Goal: Task Accomplishment & Management: Use online tool/utility

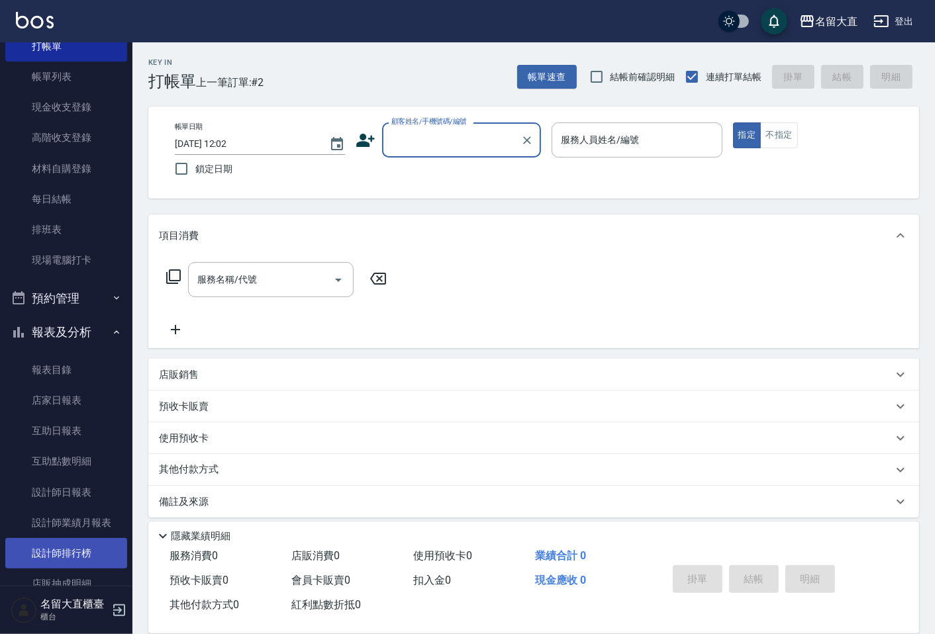
scroll to position [147, 0]
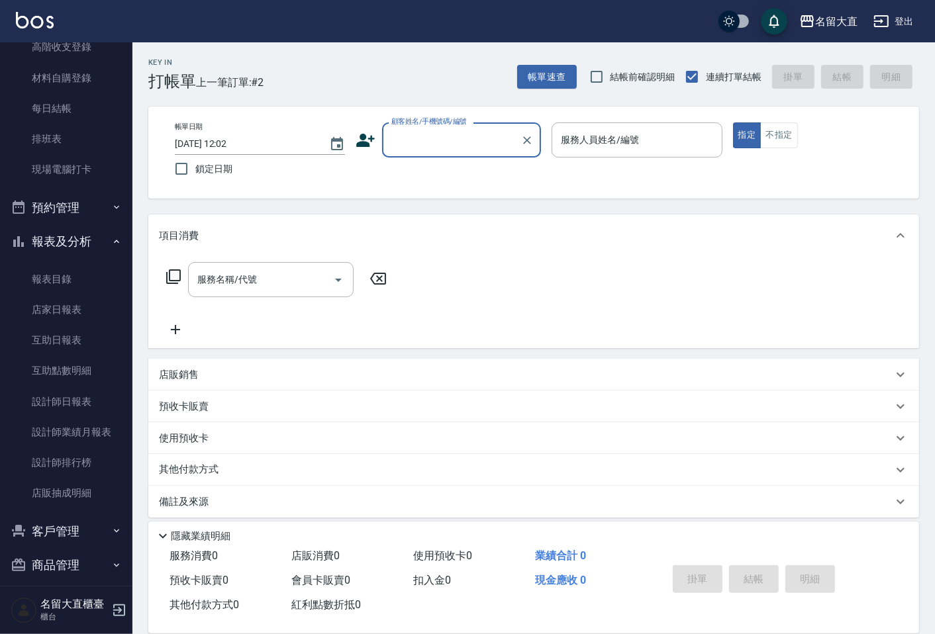
click at [55, 526] on button "客戶管理" at bounding box center [66, 531] width 122 height 34
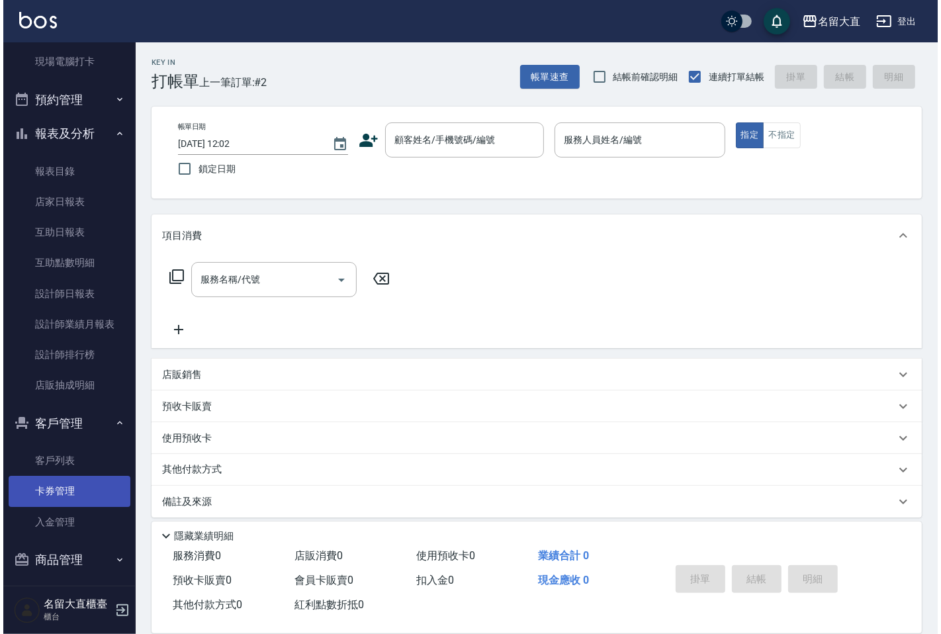
scroll to position [258, 0]
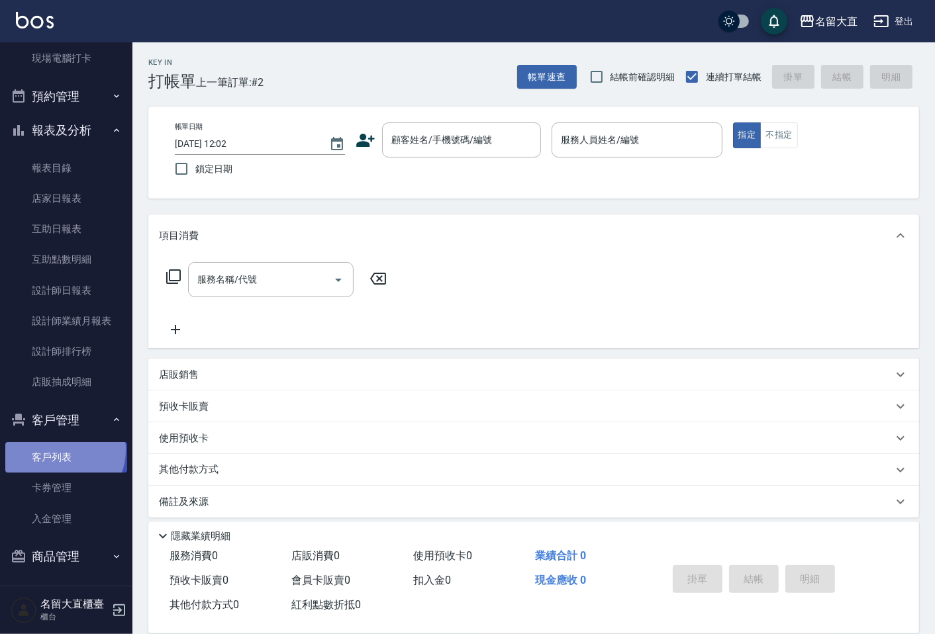
click at [62, 450] on link "客戶列表" at bounding box center [66, 457] width 122 height 30
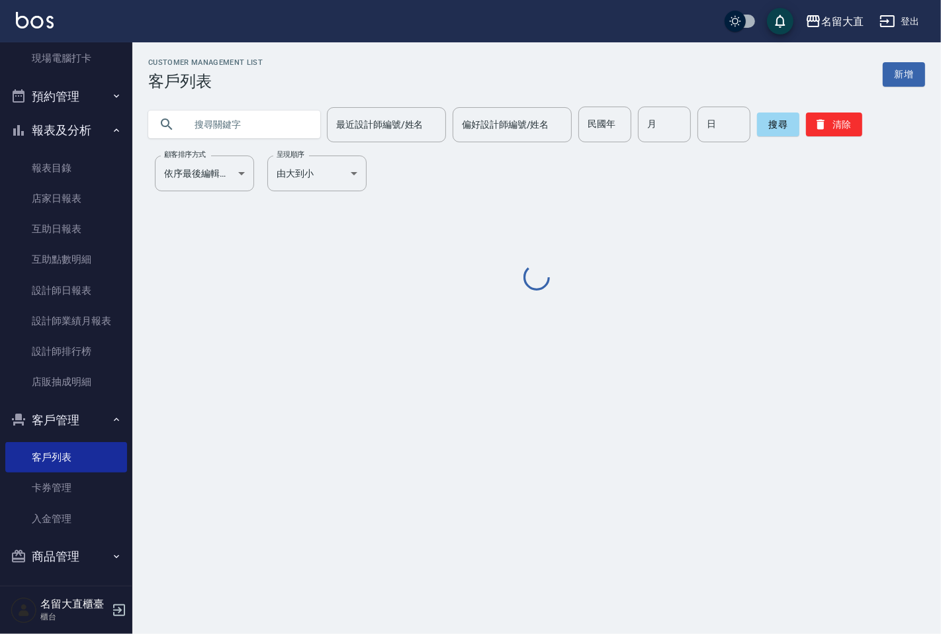
click at [230, 134] on input "text" at bounding box center [247, 125] width 124 height 36
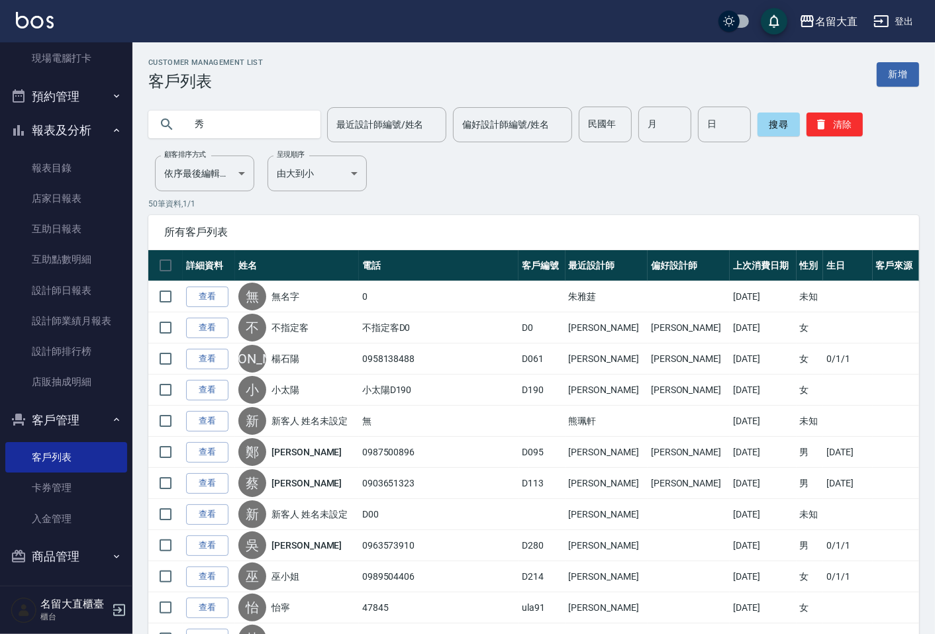
type input "秀"
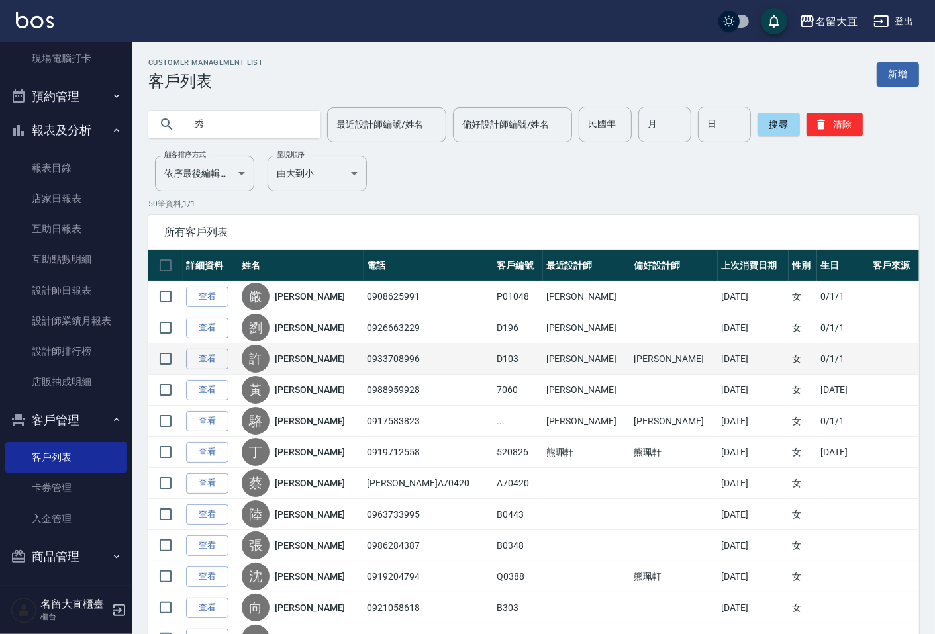
click at [312, 356] on link "[PERSON_NAME]" at bounding box center [310, 358] width 70 height 13
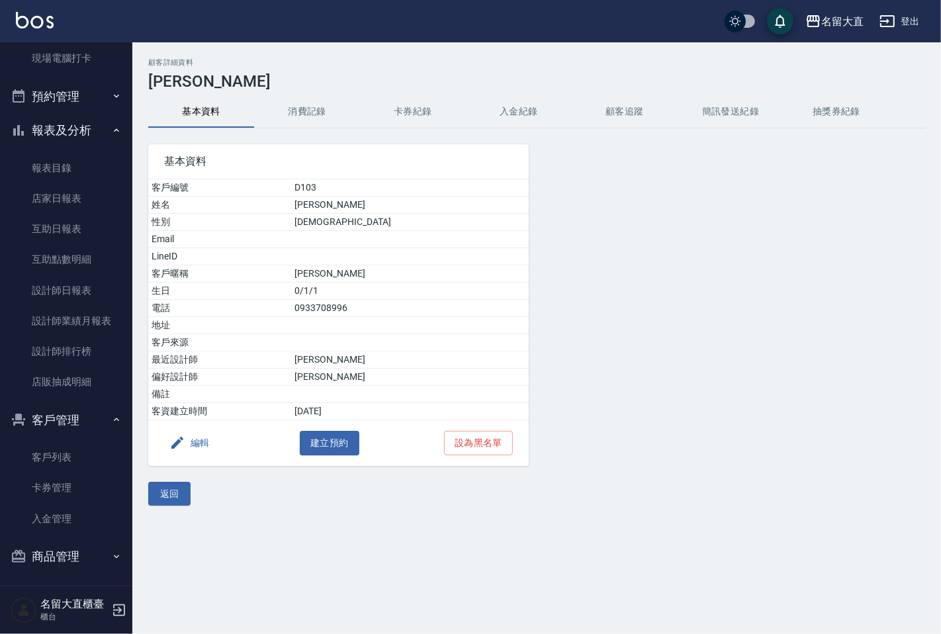
click at [320, 107] on button "消費記錄" at bounding box center [307, 112] width 106 height 32
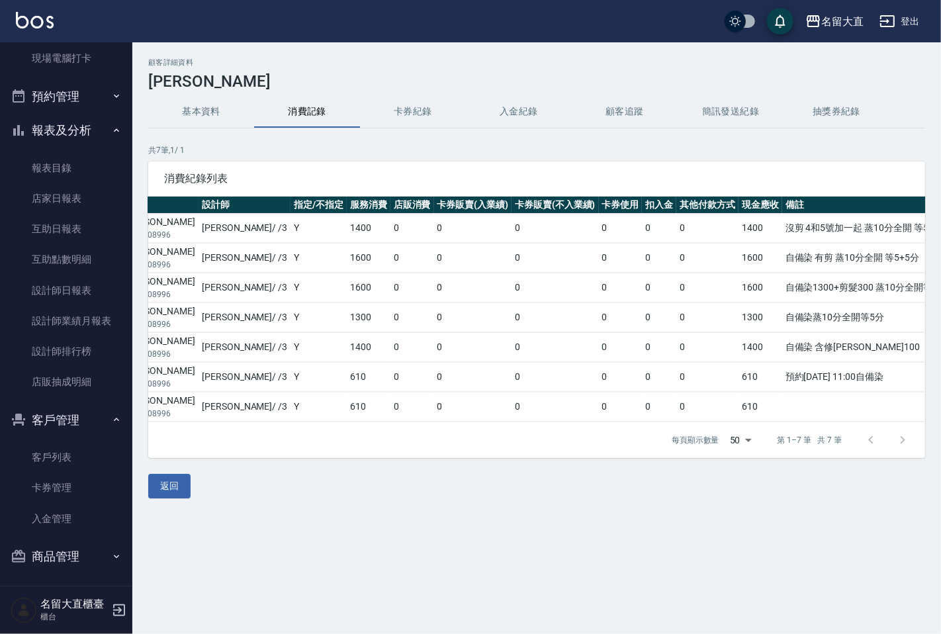
scroll to position [184, 0]
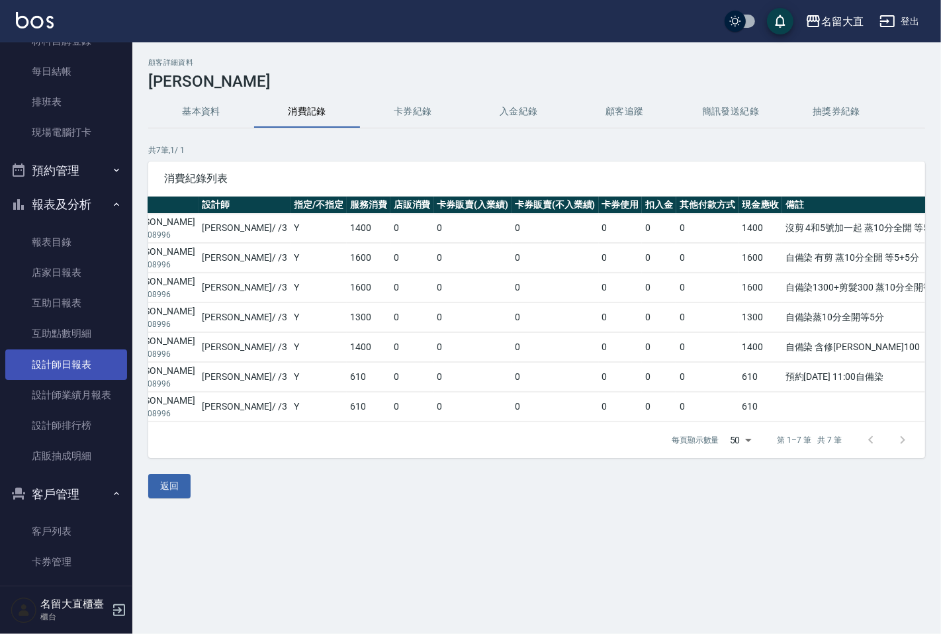
click at [84, 365] on link "設計師日報表" at bounding box center [66, 365] width 122 height 30
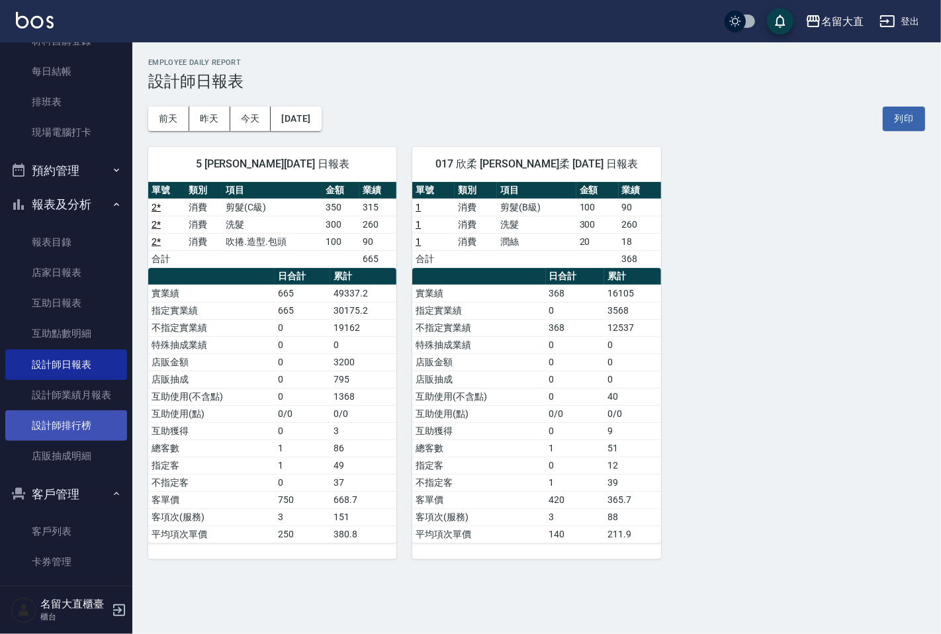
click at [87, 413] on link "設計師排行榜" at bounding box center [66, 425] width 122 height 30
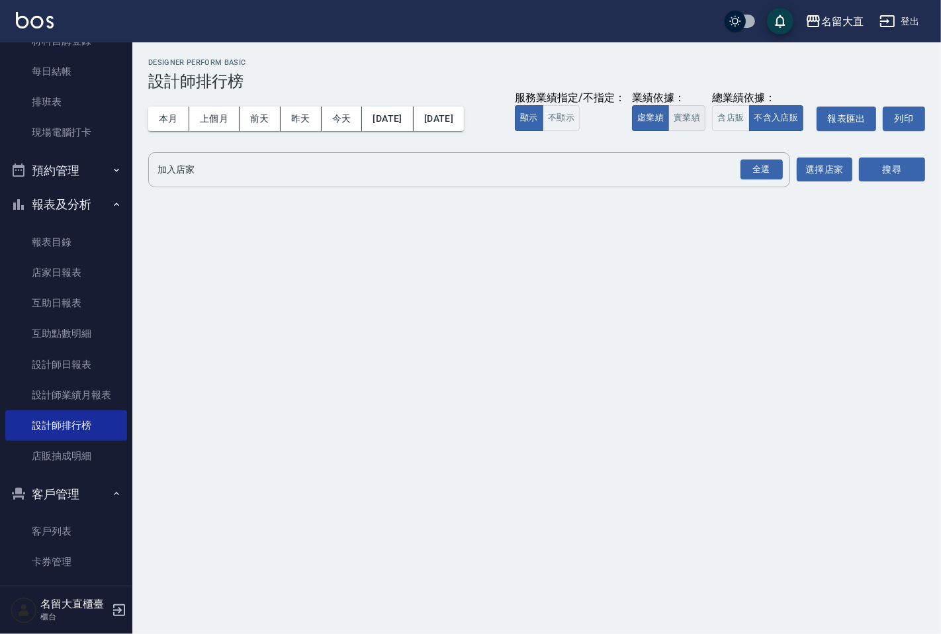
click at [686, 109] on button "實業績" at bounding box center [687, 118] width 37 height 26
click at [757, 174] on div "全選" at bounding box center [762, 170] width 42 height 21
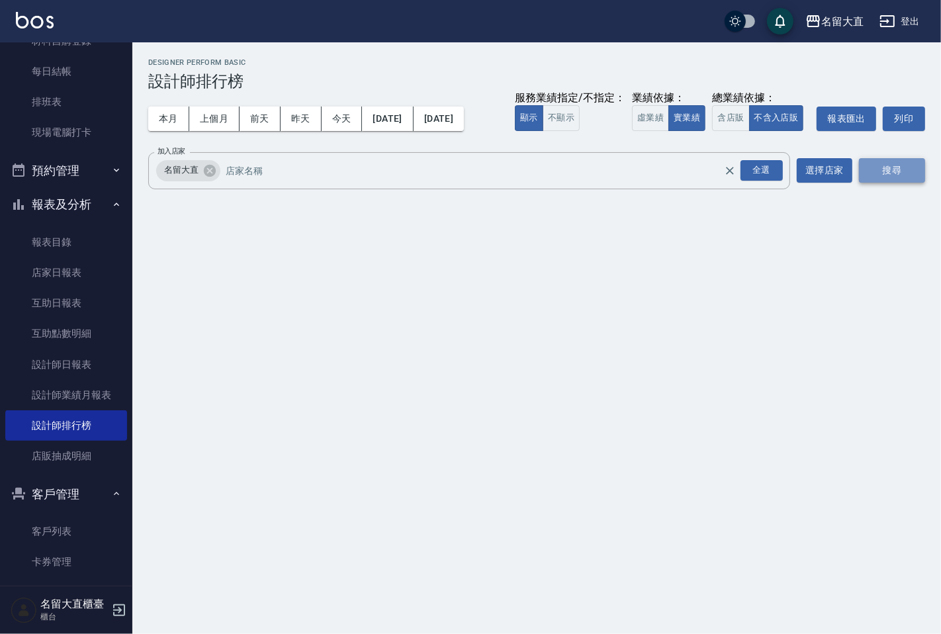
click at [924, 163] on button "搜尋" at bounding box center [892, 170] width 66 height 24
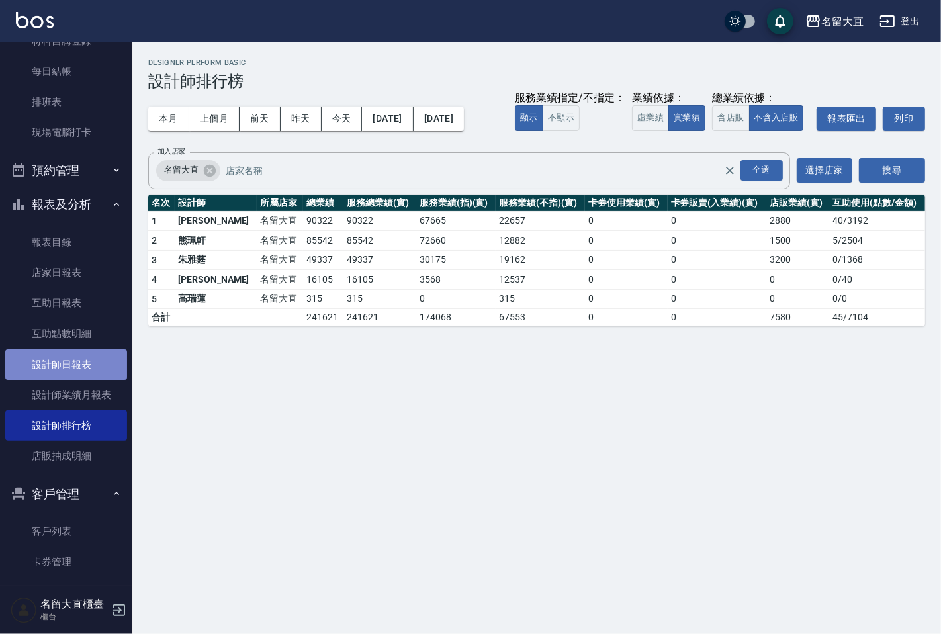
click at [71, 360] on link "設計師日報表" at bounding box center [66, 365] width 122 height 30
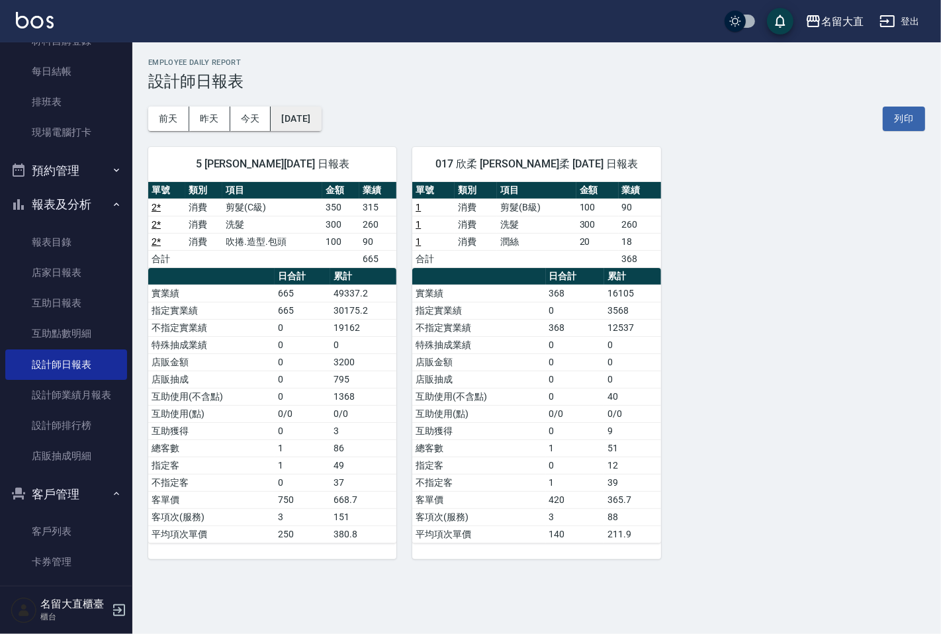
click at [321, 115] on button "[DATE]" at bounding box center [296, 119] width 50 height 24
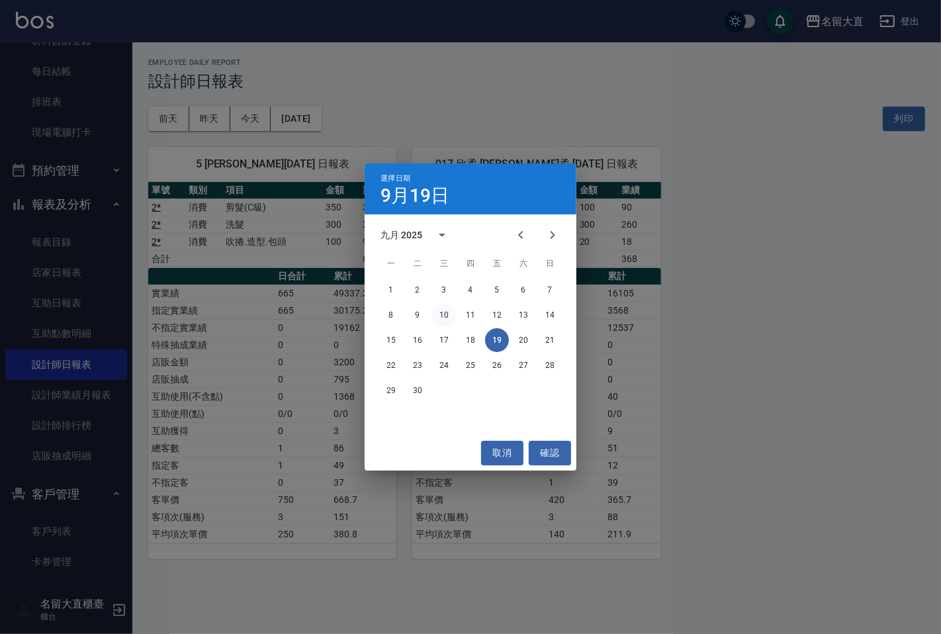
click at [442, 314] on button "10" at bounding box center [444, 315] width 24 height 24
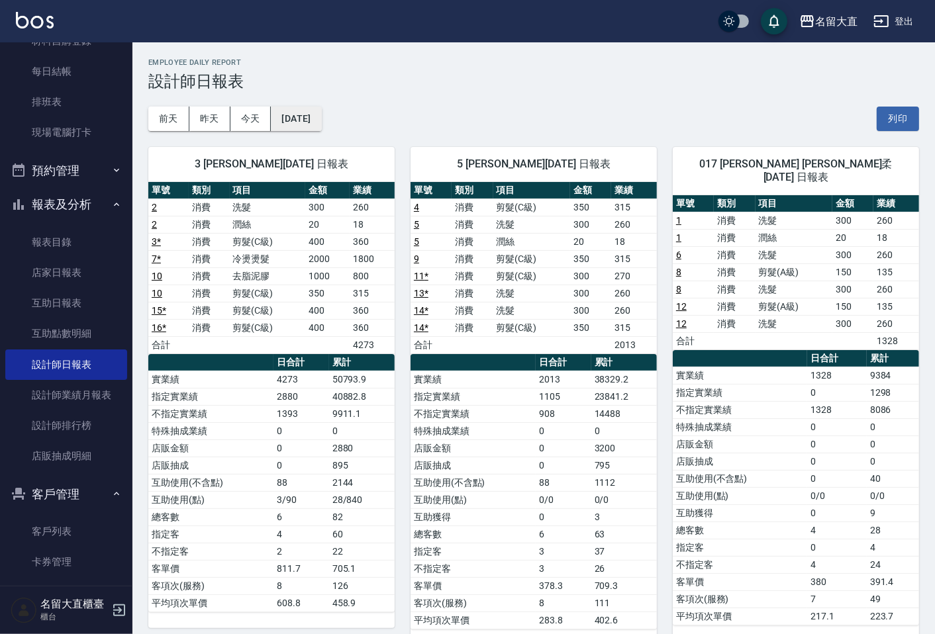
click at [319, 115] on button "[DATE]" at bounding box center [296, 119] width 50 height 24
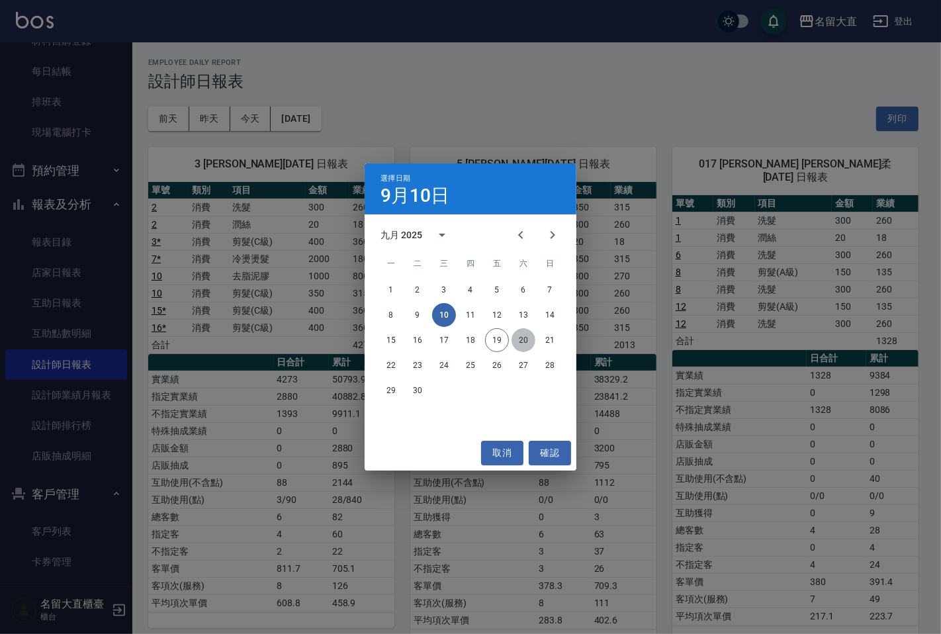
click at [518, 336] on button "20" at bounding box center [524, 340] width 24 height 24
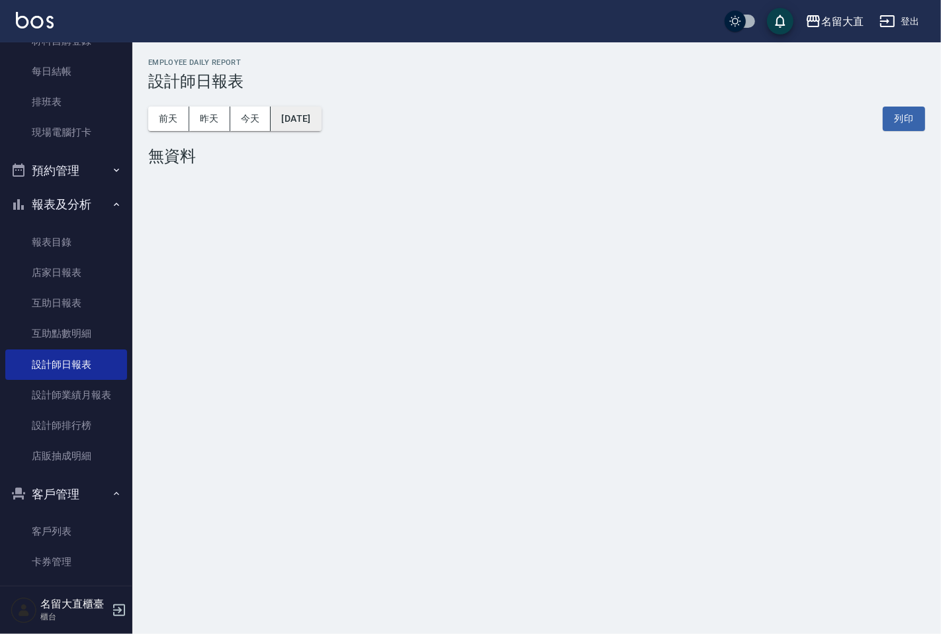
click at [321, 118] on button "[DATE]" at bounding box center [296, 119] width 50 height 24
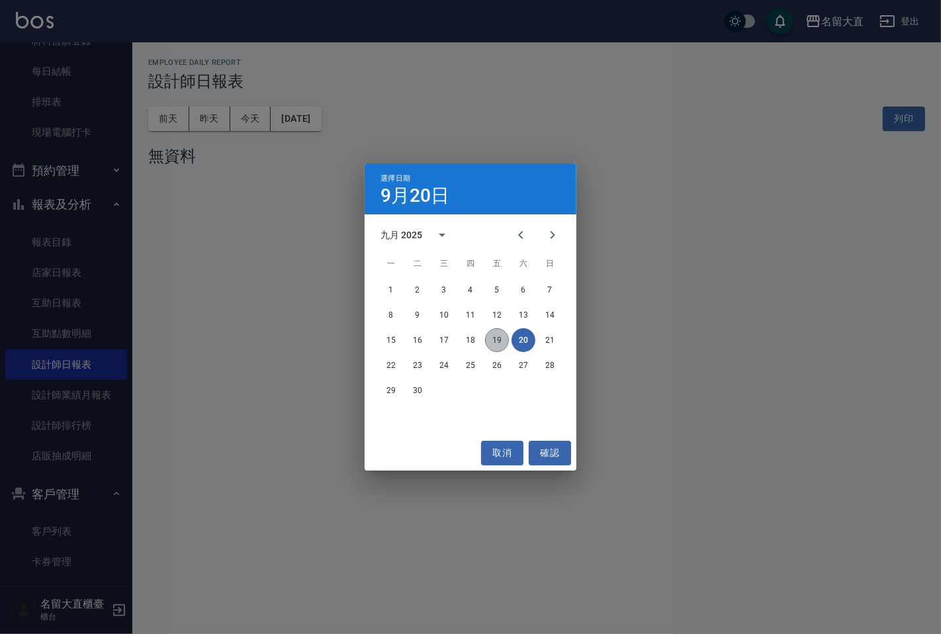
click at [495, 338] on button "19" at bounding box center [497, 340] width 24 height 24
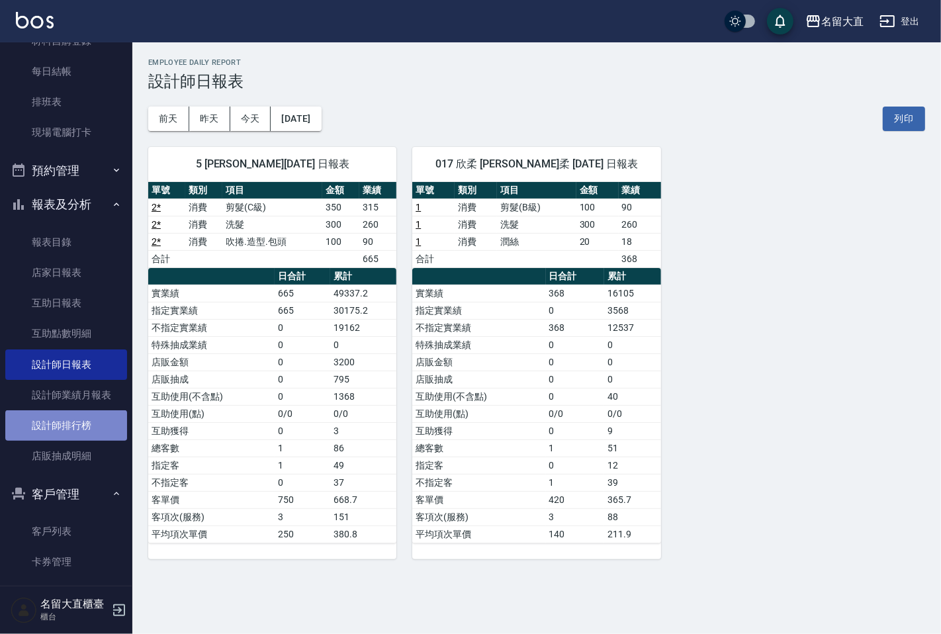
click at [74, 414] on link "設計師排行榜" at bounding box center [66, 425] width 122 height 30
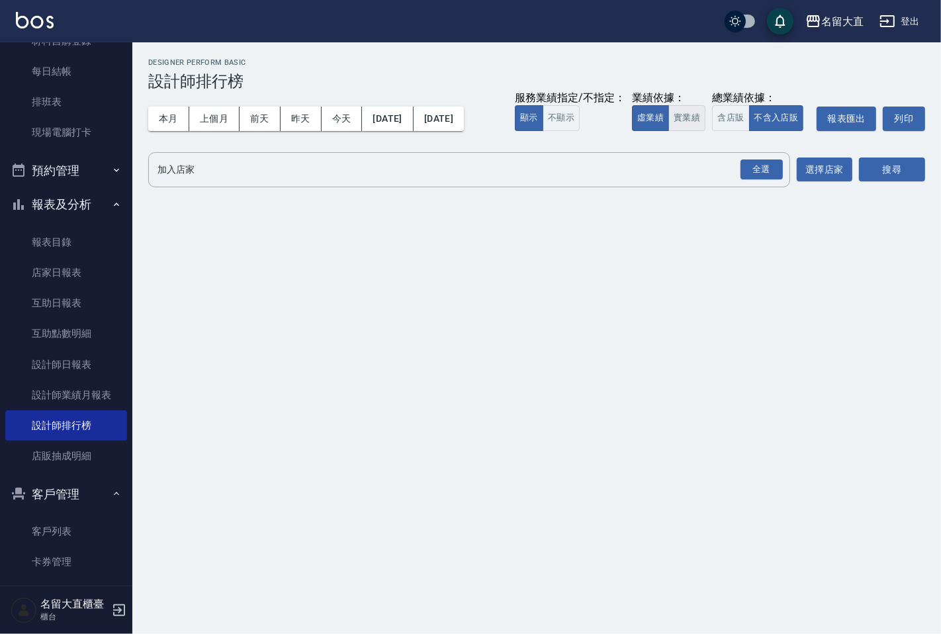
click at [697, 114] on button "實業績" at bounding box center [687, 118] width 37 height 26
click at [752, 173] on div "全選" at bounding box center [762, 170] width 42 height 21
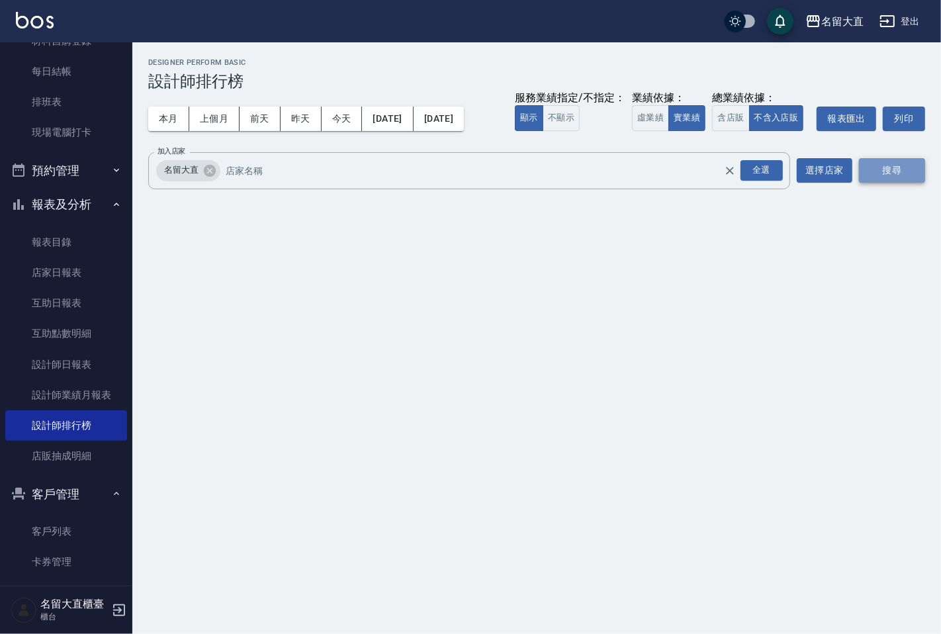
click at [888, 160] on button "搜尋" at bounding box center [892, 170] width 66 height 24
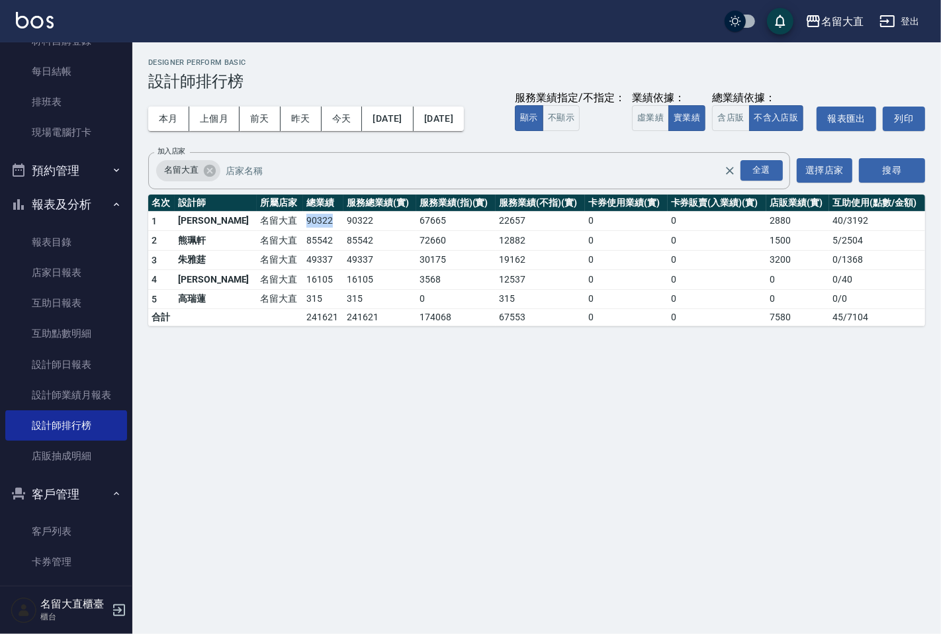
drag, startPoint x: 267, startPoint y: 218, endPoint x: 294, endPoint y: 219, distance: 26.5
click at [303, 219] on td "90322" at bounding box center [323, 221] width 40 height 20
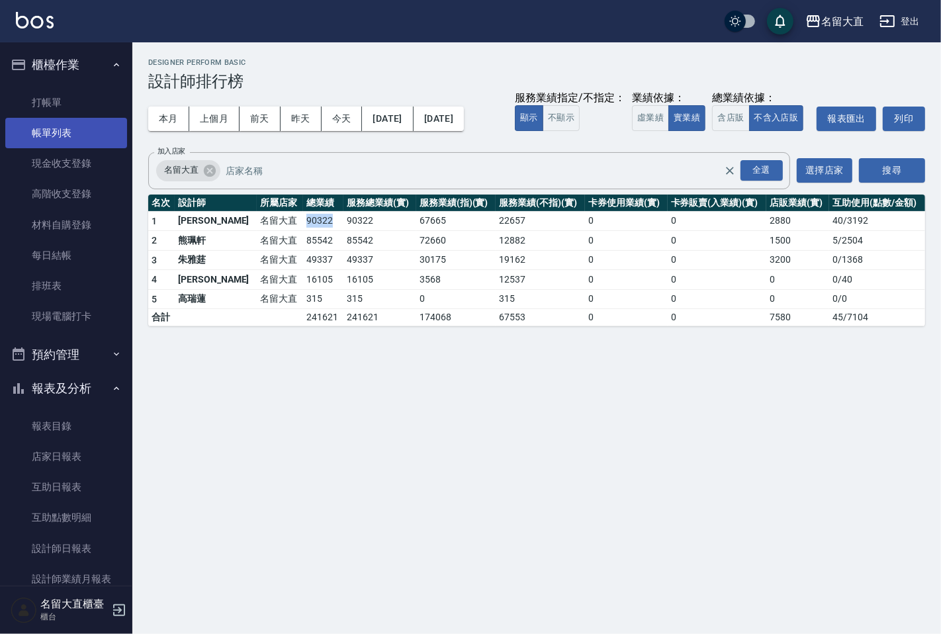
click at [109, 136] on link "帳單列表" at bounding box center [66, 133] width 122 height 30
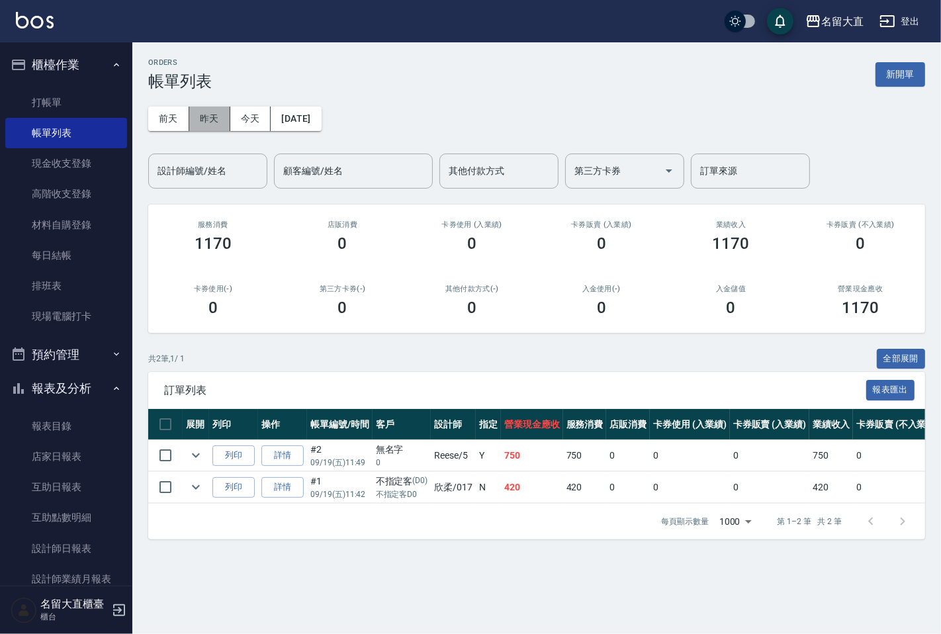
click at [203, 117] on button "昨天" at bounding box center [209, 119] width 41 height 24
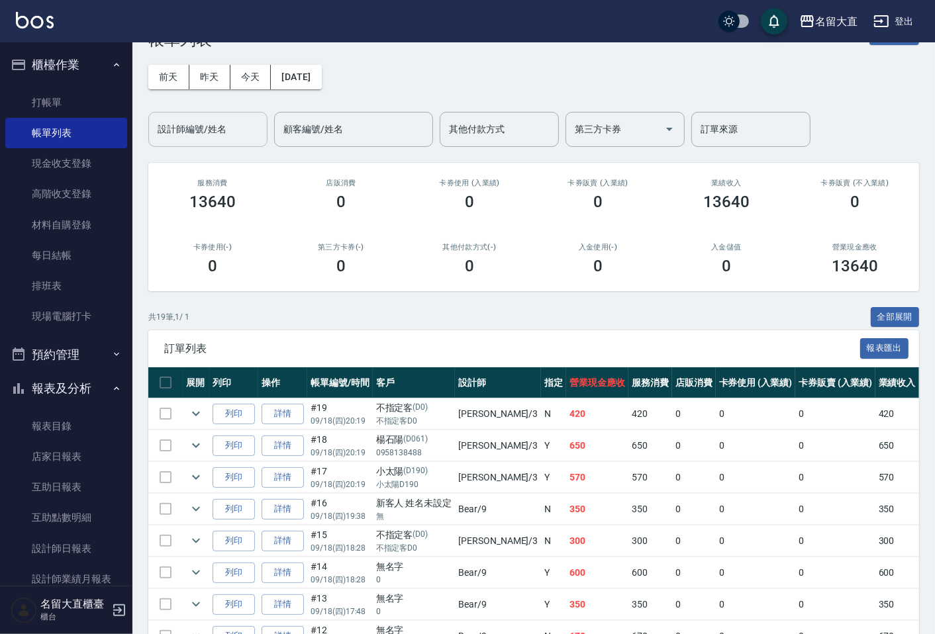
scroll to position [33, 0]
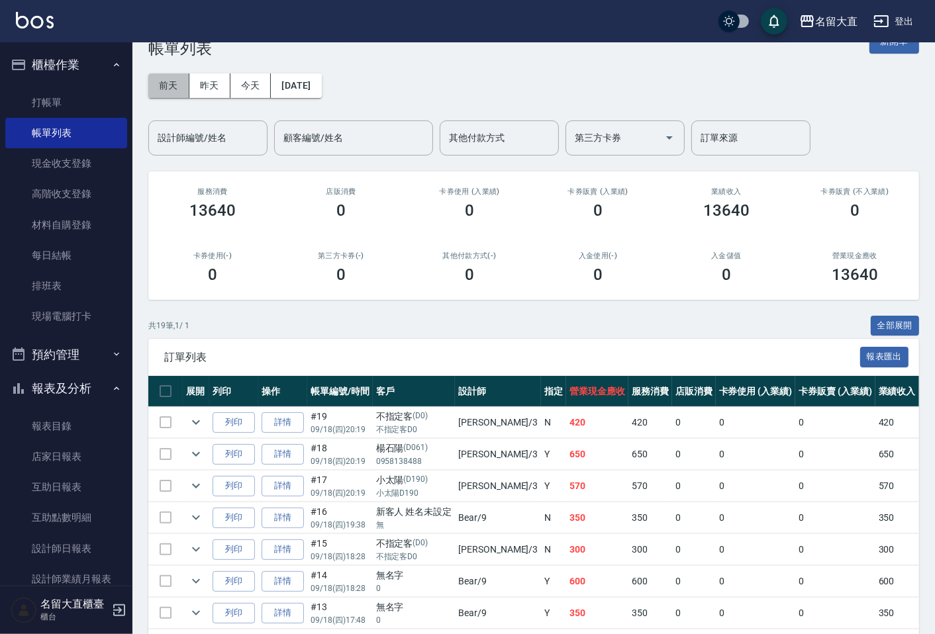
click at [166, 79] on button "前天" at bounding box center [168, 85] width 41 height 24
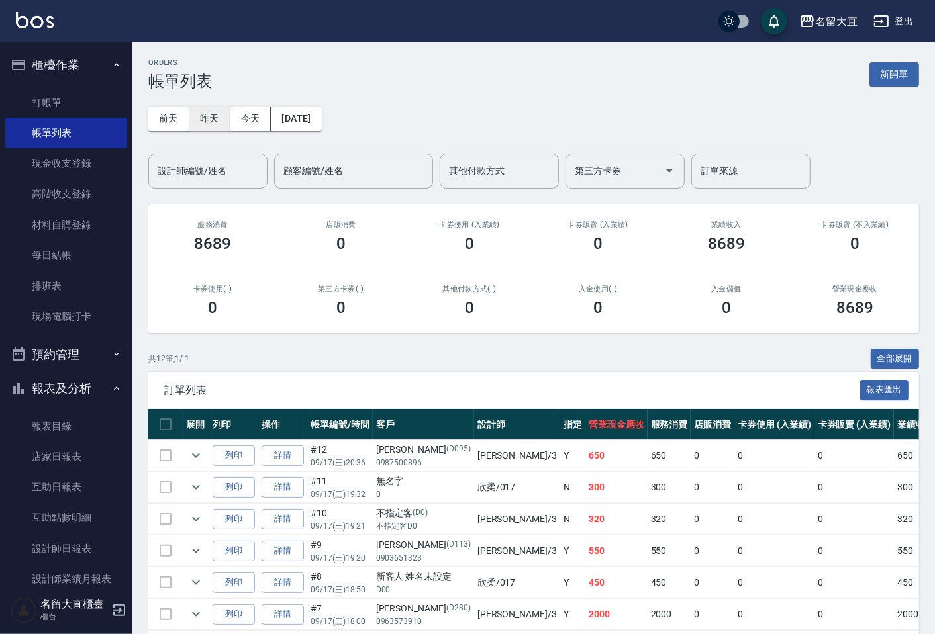
click at [220, 130] on div "[DATE] [DATE] [DATE] [DATE] 設計師編號/姓名 設計師編號/姓名 顧客編號/姓名 顧客編號/姓名 其他付款方式 其他付款方式 第三方…" at bounding box center [533, 140] width 771 height 98
click at [224, 122] on button "昨天" at bounding box center [209, 119] width 41 height 24
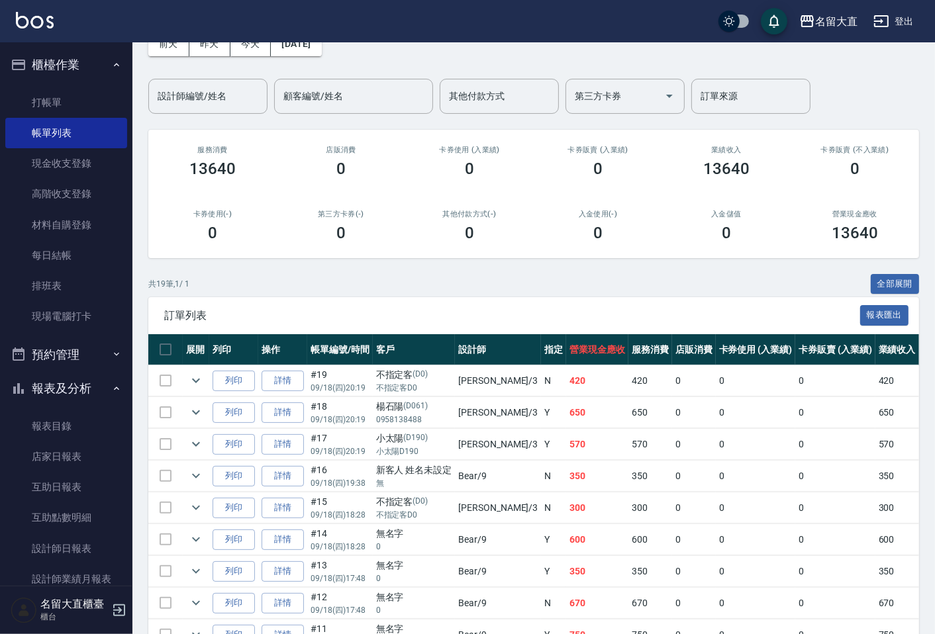
scroll to position [73, 0]
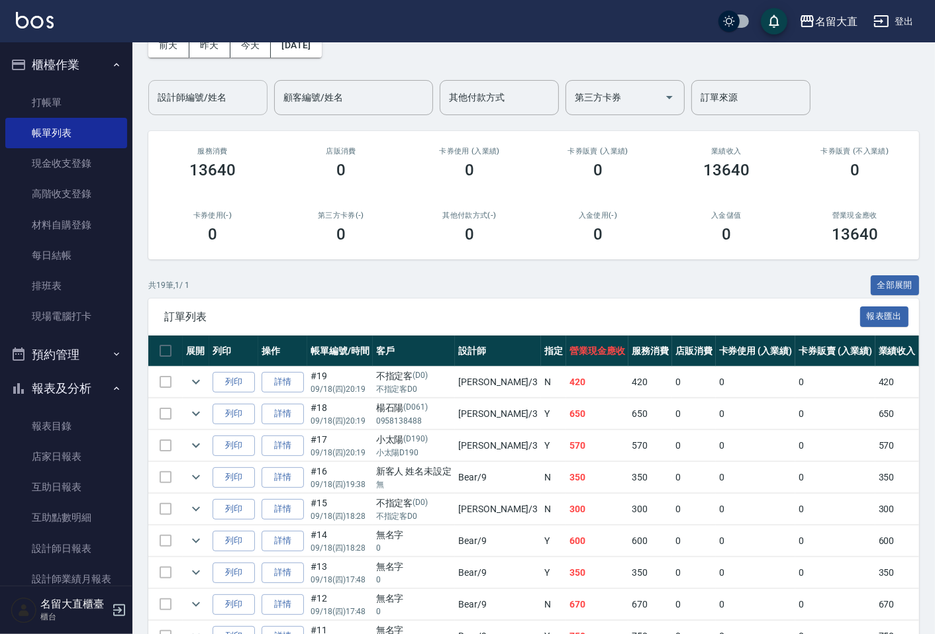
click at [229, 106] on input "設計師編號/姓名" at bounding box center [207, 97] width 107 height 23
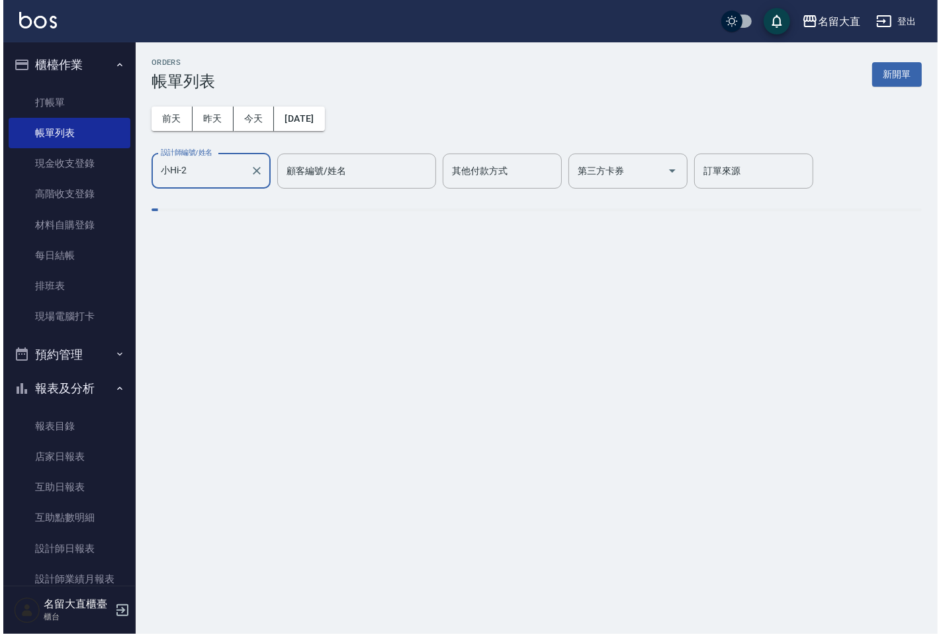
scroll to position [0, 0]
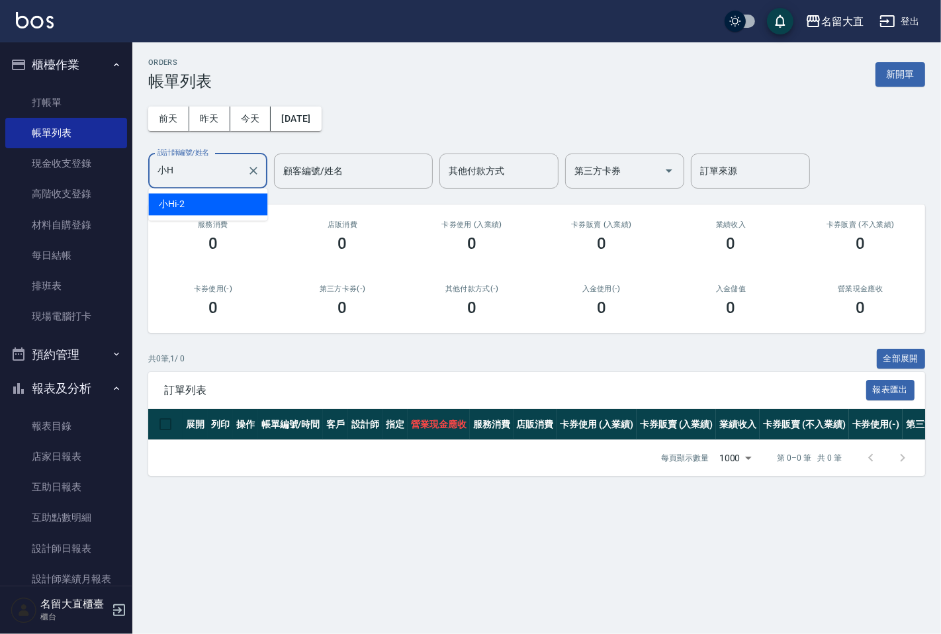
type input "小"
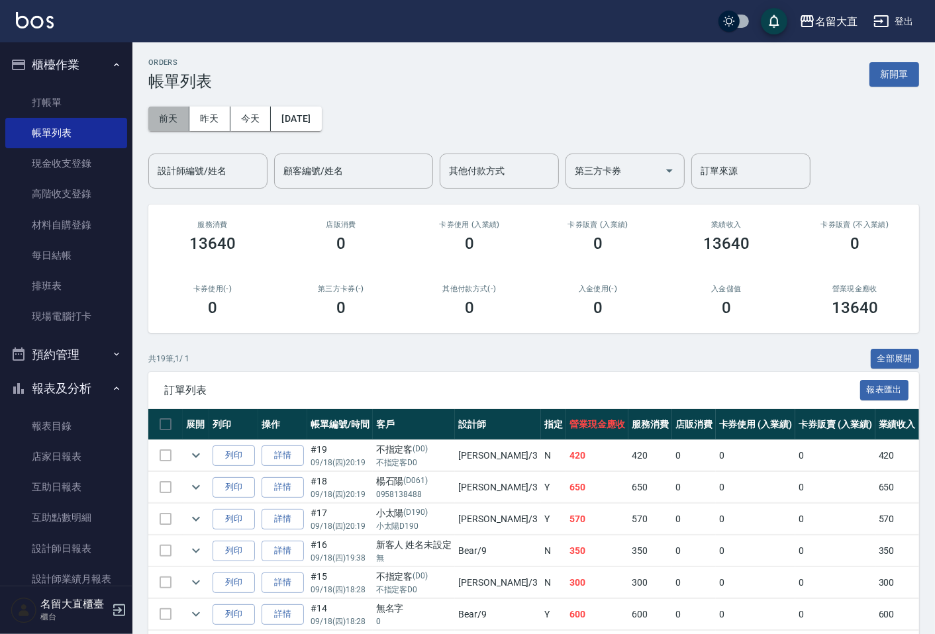
click at [173, 111] on button "前天" at bounding box center [168, 119] width 41 height 24
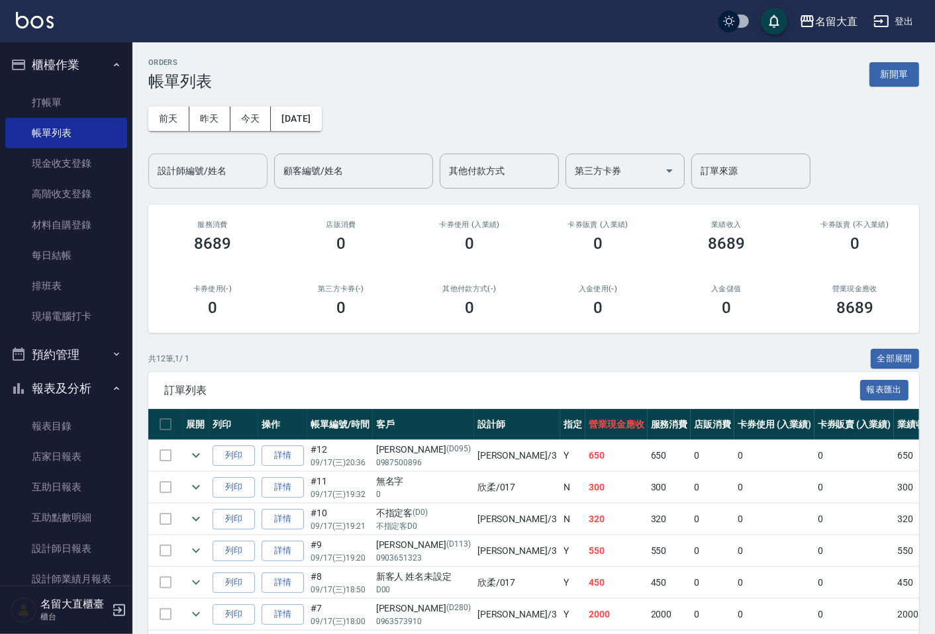
click at [204, 167] on input "設計師編號/姓名" at bounding box center [207, 171] width 107 height 23
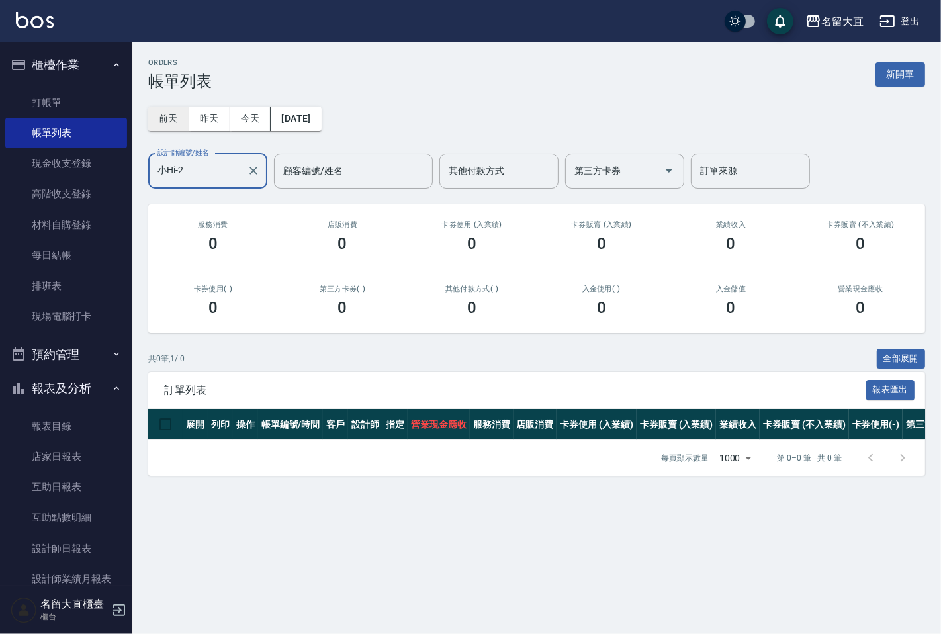
type input "小Hi-2"
click at [163, 115] on button "前天" at bounding box center [168, 119] width 41 height 24
click at [222, 115] on button "昨天" at bounding box center [209, 119] width 41 height 24
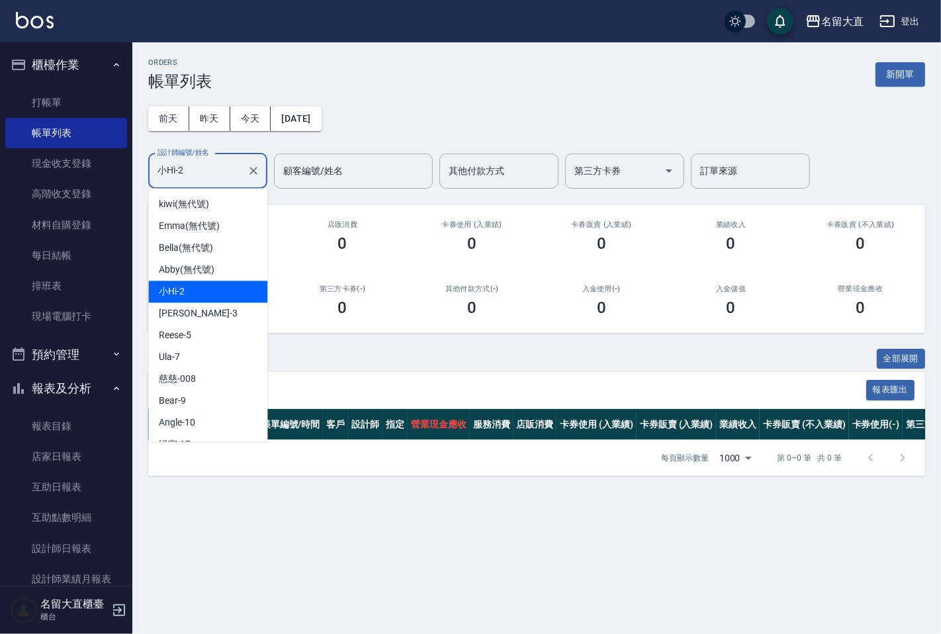
click at [220, 162] on input "小Hi-2" at bounding box center [197, 171] width 87 height 23
drag, startPoint x: 220, startPoint y: 162, endPoint x: 151, endPoint y: 193, distance: 75.6
click at [150, 194] on body "名留大直 登出 櫃檯作業 打帳單 帳單列表 現金收支登錄 高階收支登錄 材料自購登錄 每日結帳 排班表 現場電腦打卡 預約管理 預約管理 單日預約紀錄 單週預…" at bounding box center [470, 317] width 941 height 634
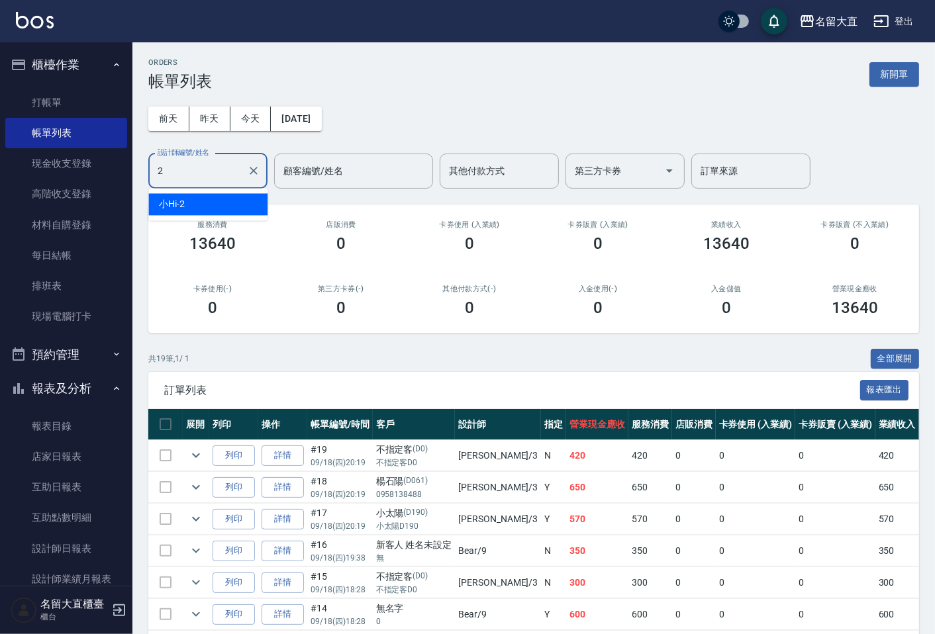
type input "小Hi-2"
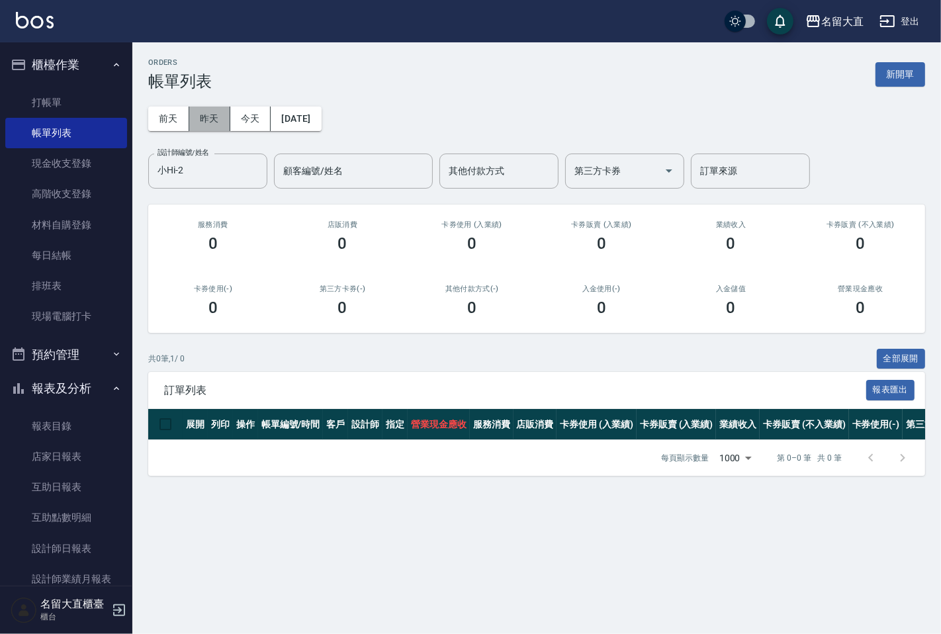
click at [205, 120] on button "昨天" at bounding box center [209, 119] width 41 height 24
click at [167, 120] on button "前天" at bounding box center [168, 119] width 41 height 24
click at [194, 120] on button "昨天" at bounding box center [209, 119] width 41 height 24
click at [219, 115] on button "昨天" at bounding box center [209, 119] width 41 height 24
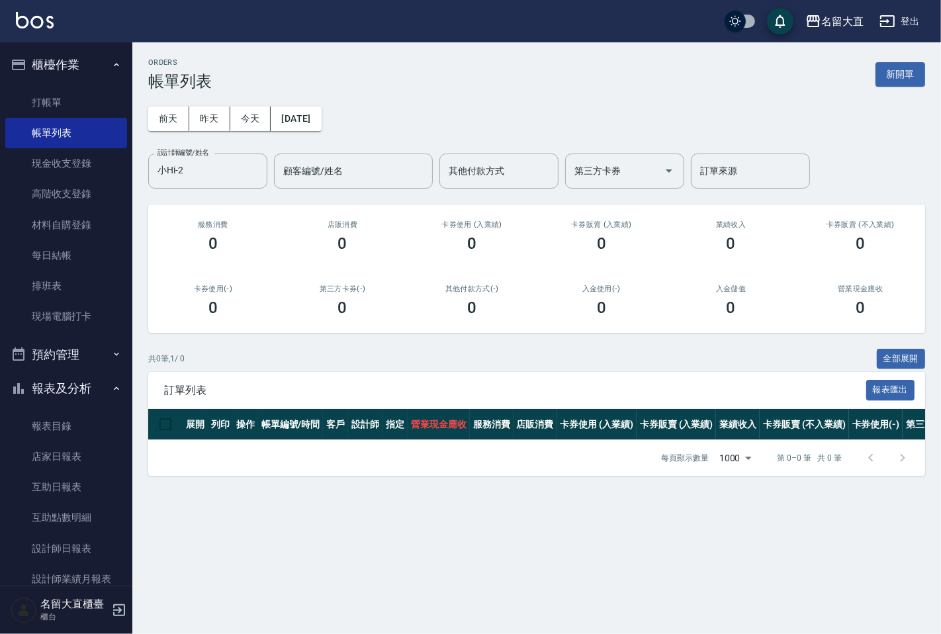
click at [375, 75] on div "ORDERS 帳單列表 新開單" at bounding box center [536, 74] width 777 height 32
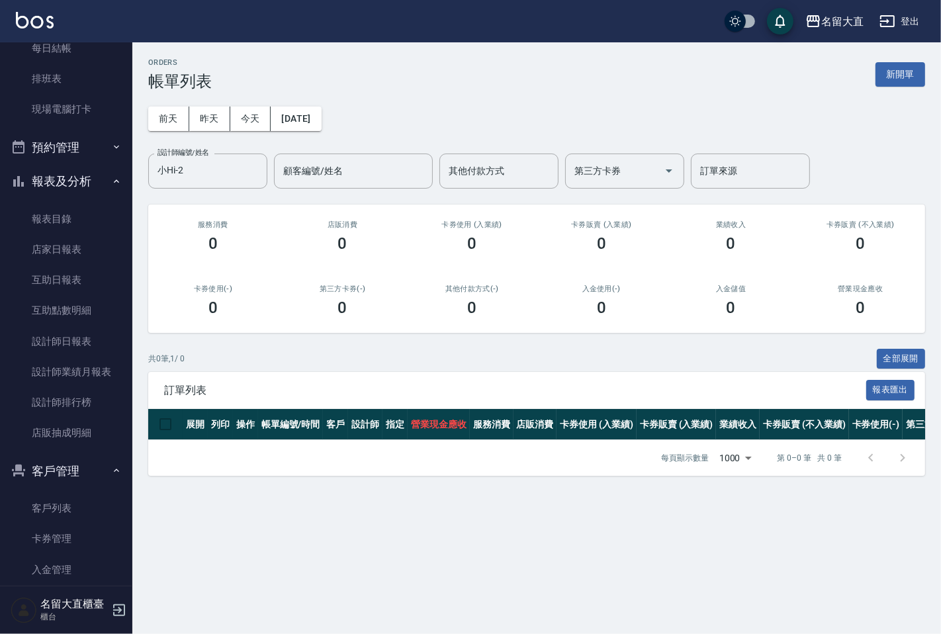
scroll to position [220, 0]
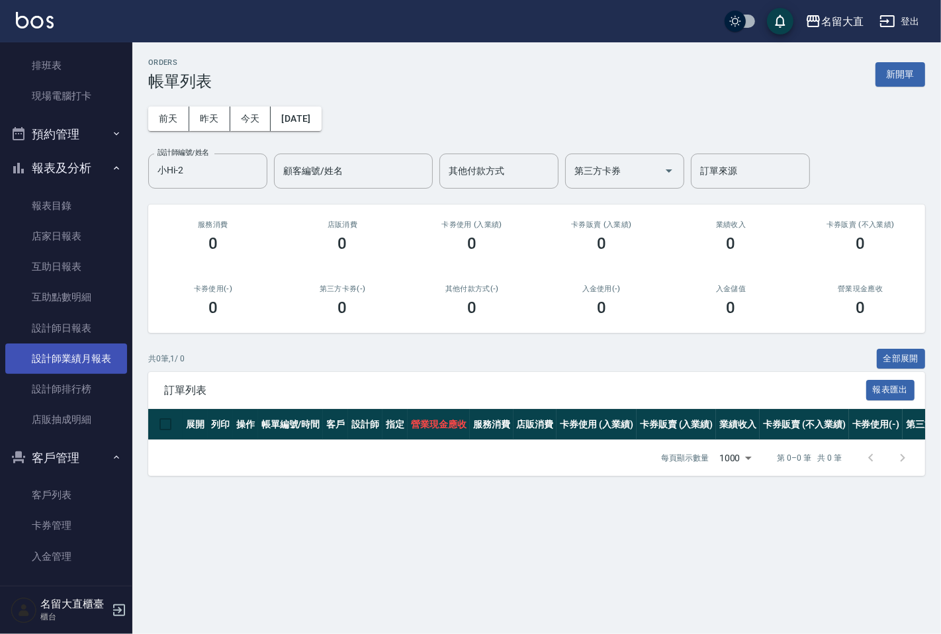
click at [85, 401] on link "設計師排行榜" at bounding box center [66, 389] width 122 height 30
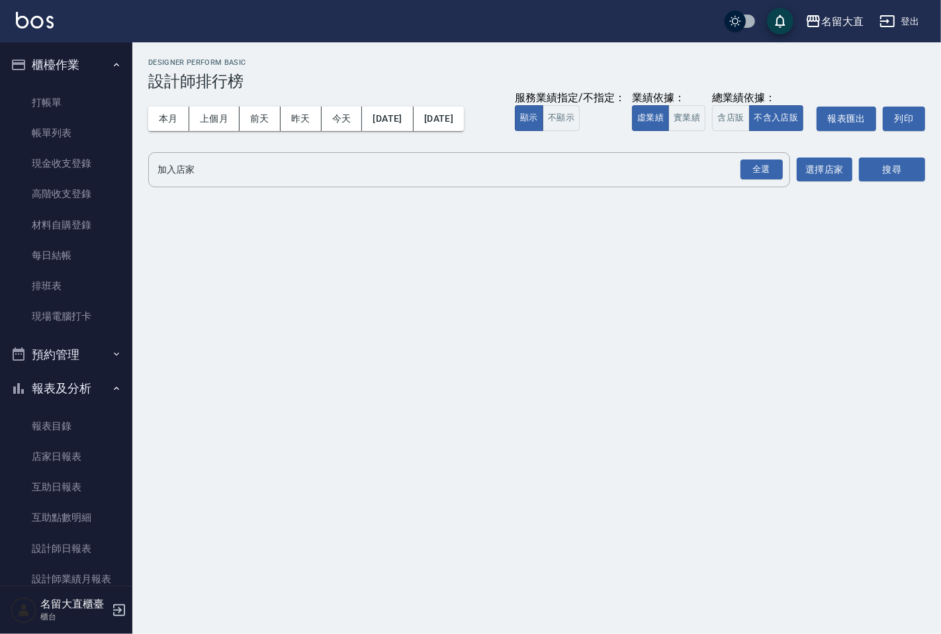
click at [77, 86] on ul "打帳單 帳單列表 現金收支登錄 高階收支登錄 材料自購登錄 每日結帳 排班表 現場電腦打卡" at bounding box center [66, 210] width 122 height 256
click at [77, 87] on link "打帳單" at bounding box center [66, 102] width 122 height 30
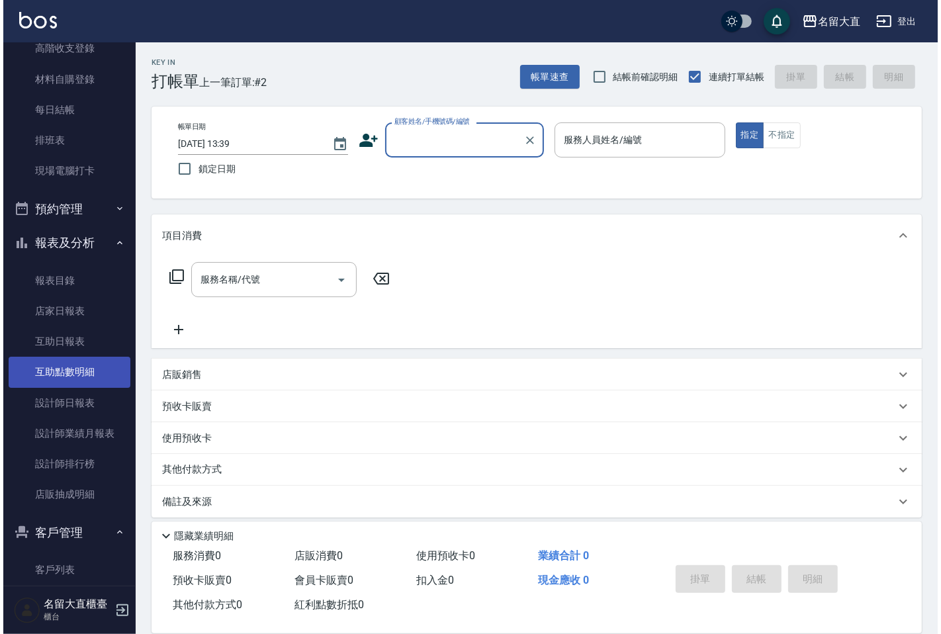
scroll to position [147, 0]
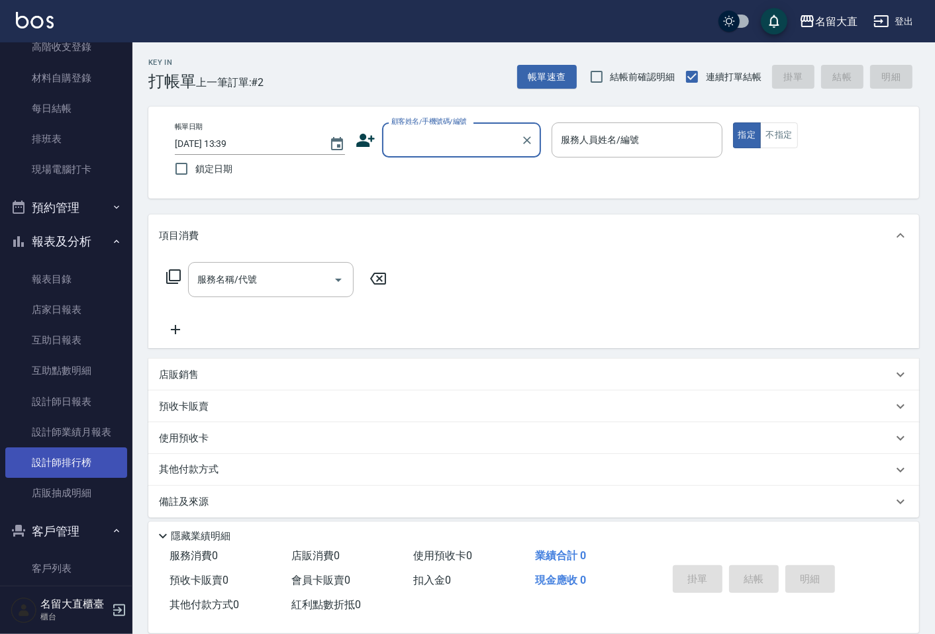
click at [68, 462] on link "設計師排行榜" at bounding box center [66, 463] width 122 height 30
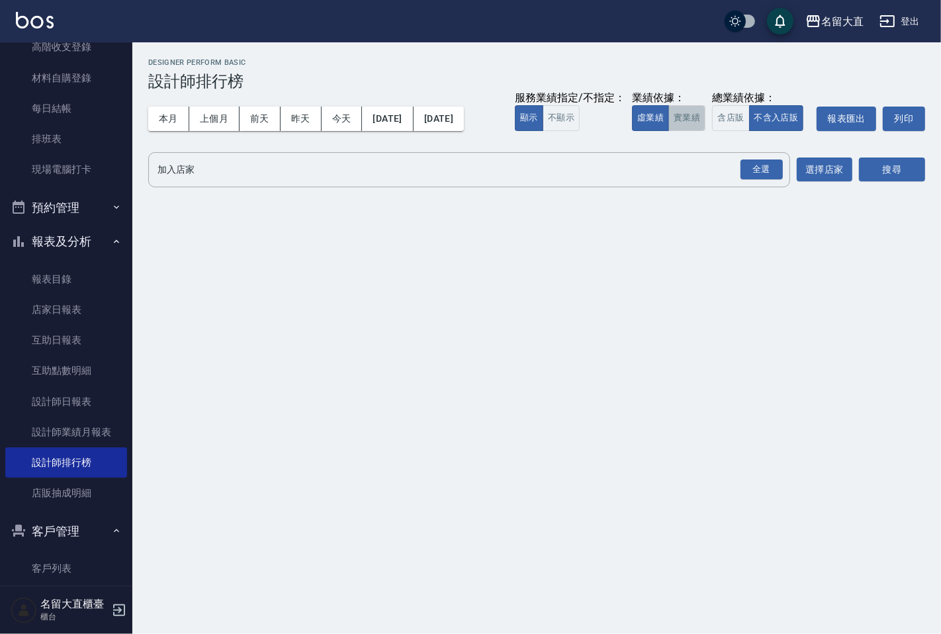
click at [689, 107] on button "實業績" at bounding box center [687, 118] width 37 height 26
drag, startPoint x: 661, startPoint y: 149, endPoint x: 651, endPoint y: 156, distance: 11.8
click at [660, 149] on div "名留大直 [DATE] - [DATE] 設計師排行榜 列印時間： [DATE][PHONE_NUMBER]:39 Designer Perform Basi…" at bounding box center [536, 125] width 809 height 166
click at [169, 187] on div "名留大直 [DATE] - [DATE] 設計師排行榜 列印時間： [DATE][PHONE_NUMBER]:39 Designer Perform Basi…" at bounding box center [536, 125] width 809 height 166
click at [177, 175] on input "加入店家" at bounding box center [459, 169] width 610 height 23
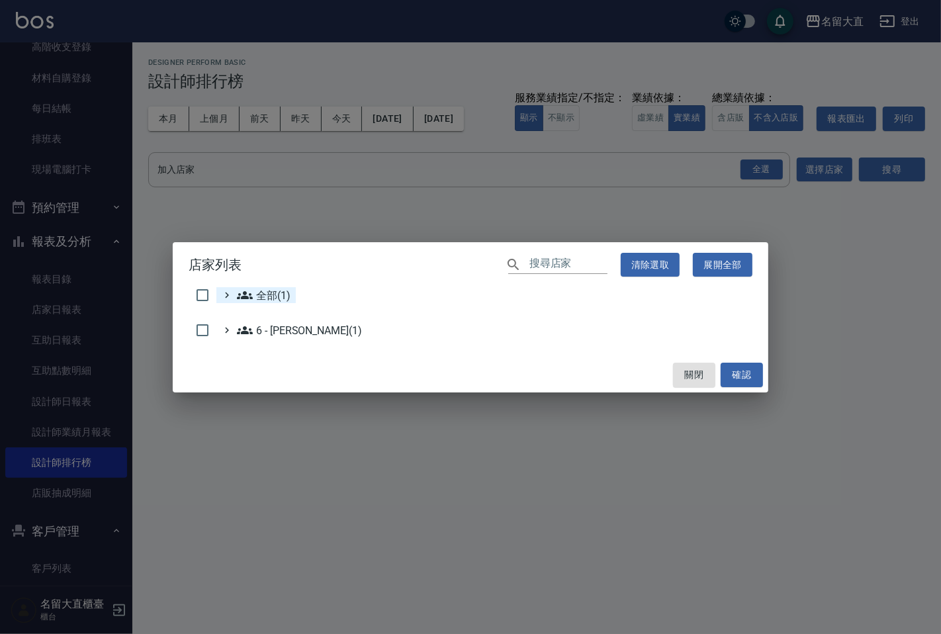
click at [222, 293] on icon at bounding box center [227, 295] width 12 height 12
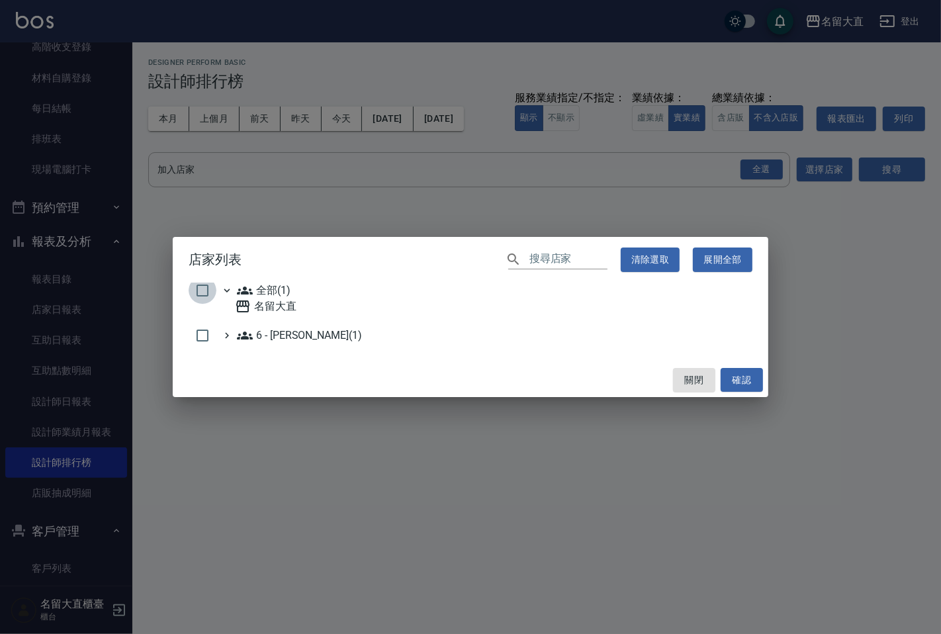
click at [197, 291] on input "checkbox" at bounding box center [203, 291] width 28 height 28
checkbox input "true"
click at [725, 381] on button "確認" at bounding box center [742, 380] width 42 height 24
checkbox input "false"
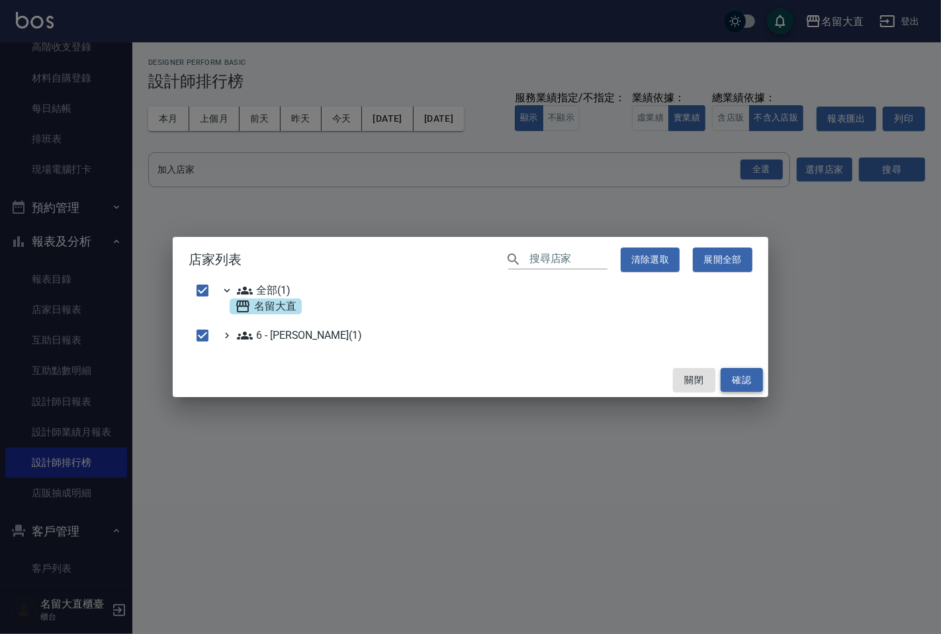
checkbox input "false"
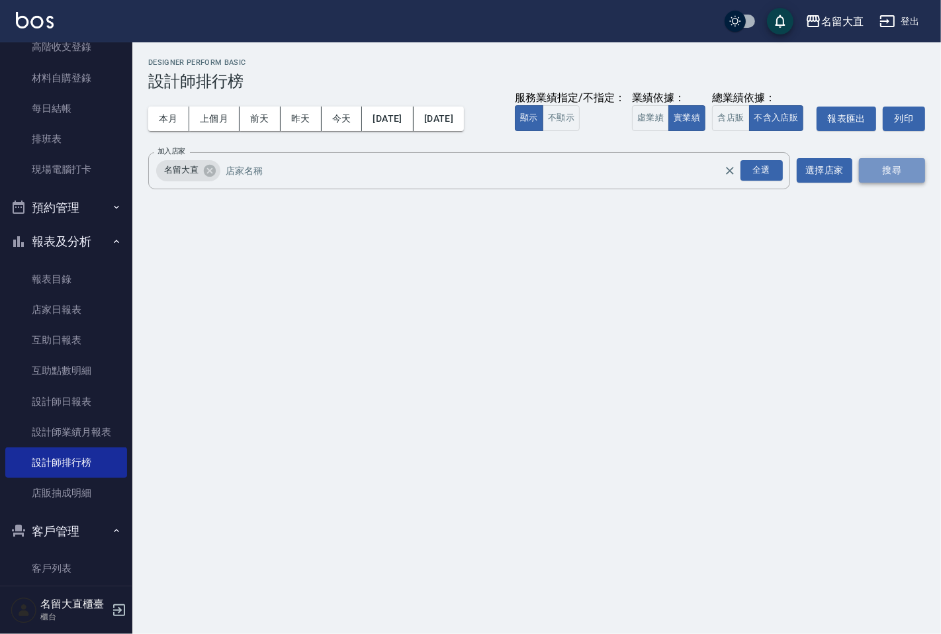
click at [886, 168] on button "搜尋" at bounding box center [892, 170] width 66 height 24
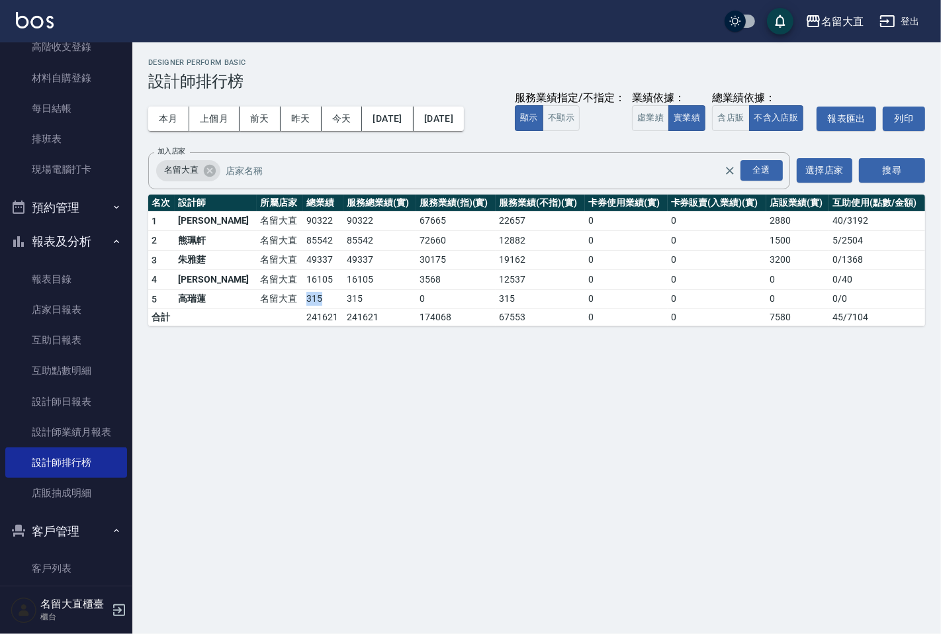
drag, startPoint x: 256, startPoint y: 303, endPoint x: 293, endPoint y: 301, distance: 36.5
click at [293, 301] on tr "5 [PERSON_NAME] 名留大直 315 315 0 315 0 0 0 0 / 0" at bounding box center [536, 299] width 777 height 20
click at [303, 301] on td "315" at bounding box center [323, 299] width 40 height 20
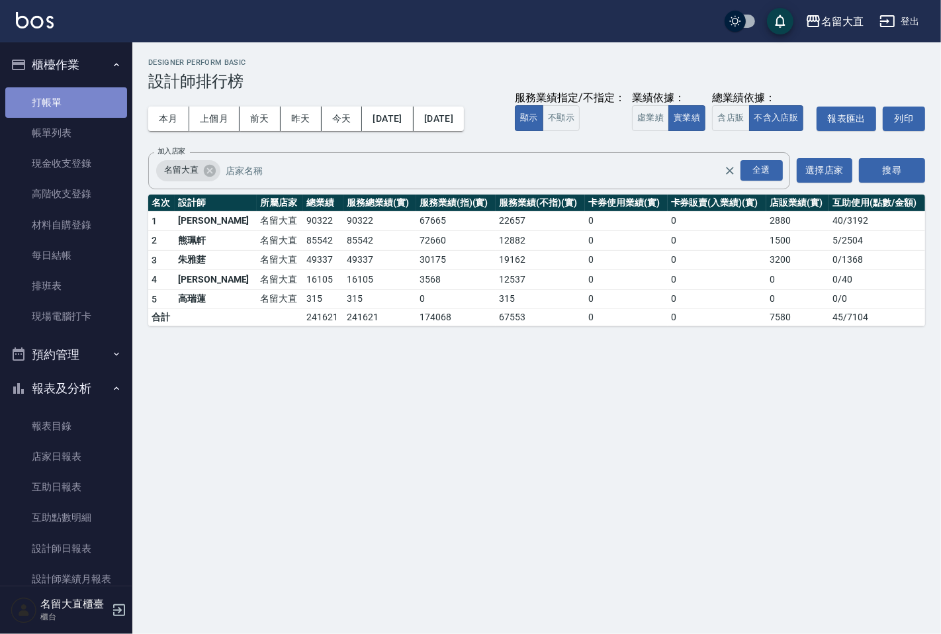
click at [101, 93] on link "打帳單" at bounding box center [66, 102] width 122 height 30
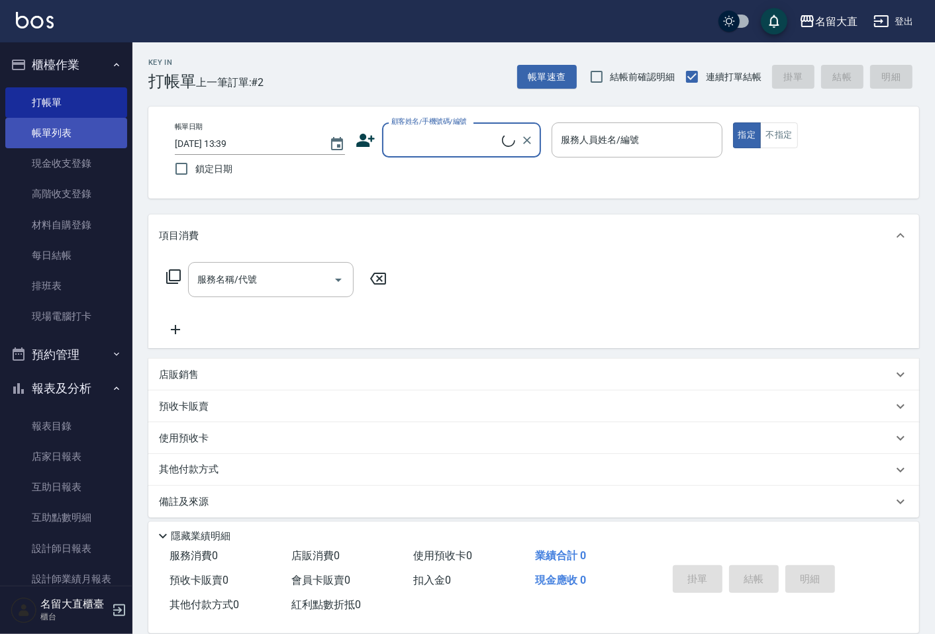
click at [106, 129] on link "帳單列表" at bounding box center [66, 133] width 122 height 30
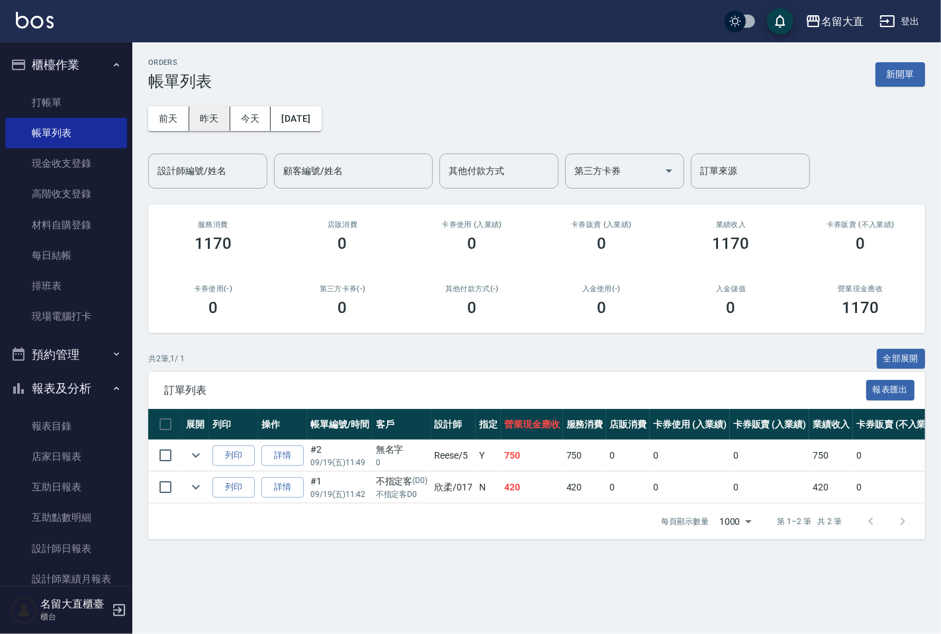
click at [204, 113] on button "昨天" at bounding box center [209, 119] width 41 height 24
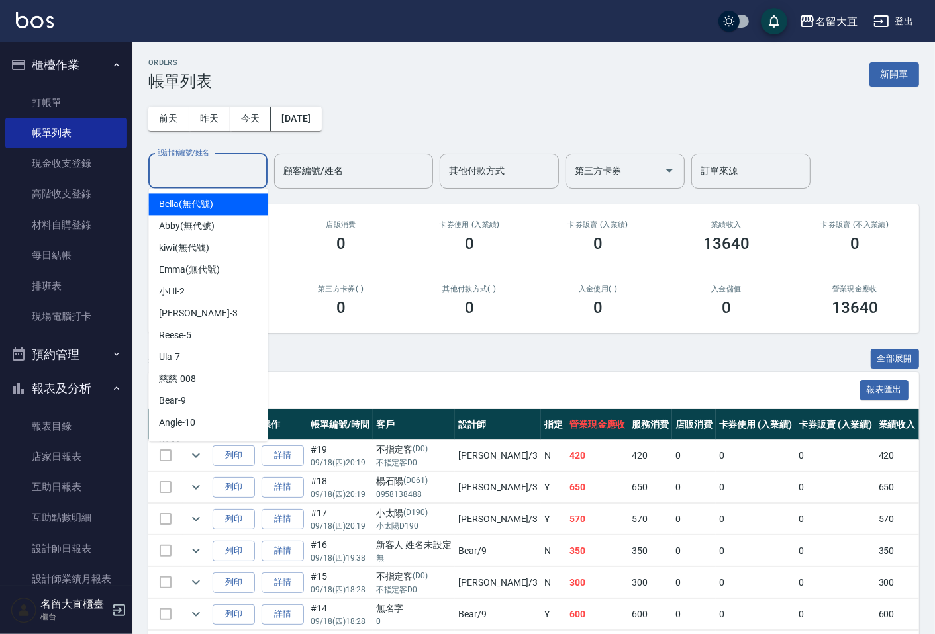
click at [220, 176] on input "設計師編號/姓名" at bounding box center [207, 171] width 107 height 23
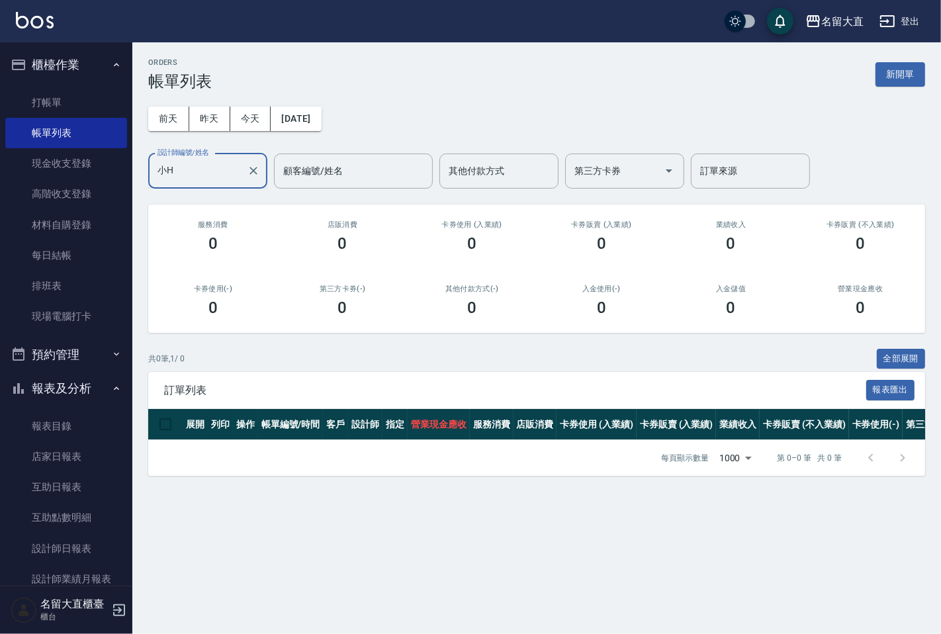
type input "小"
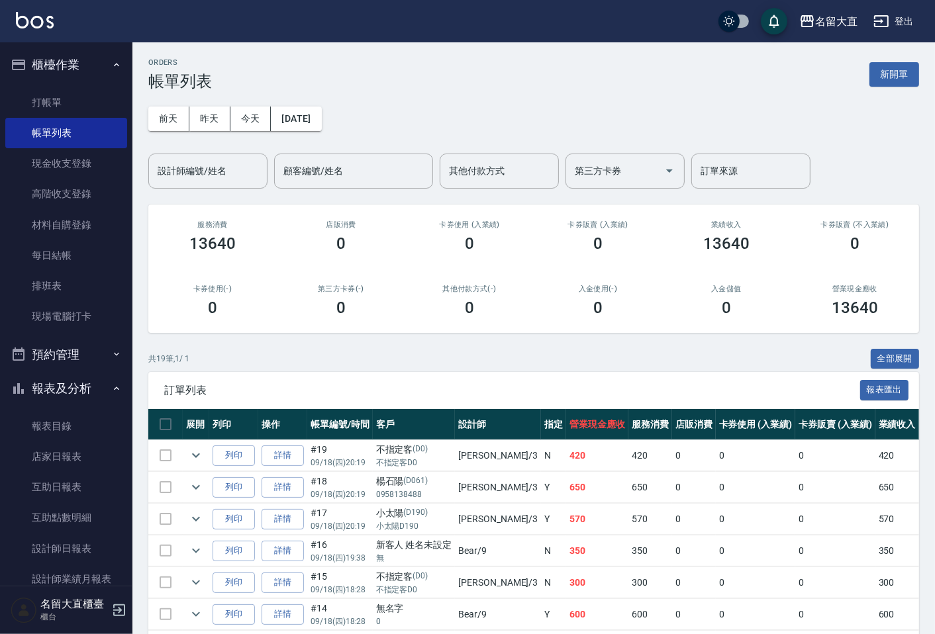
click at [703, 352] on div "共 19 筆, 1 / 1 全部展開" at bounding box center [533, 359] width 771 height 21
click at [38, 89] on link "打帳單" at bounding box center [66, 102] width 122 height 30
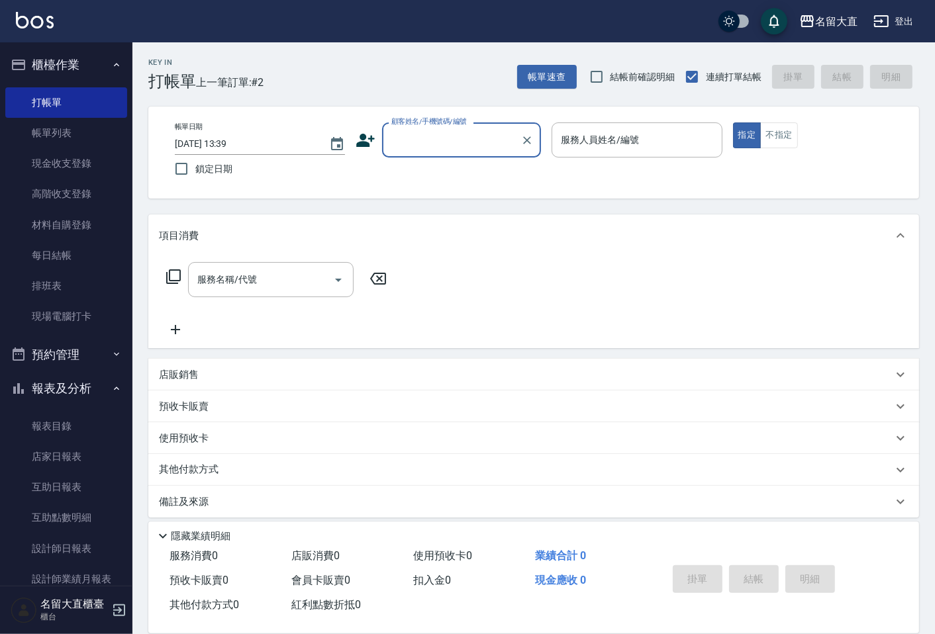
drag, startPoint x: 47, startPoint y: 96, endPoint x: 0, endPoint y: 91, distance: 47.2
click at [44, 94] on link "打帳單" at bounding box center [66, 102] width 122 height 30
